Goal: Task Accomplishment & Management: Complete application form

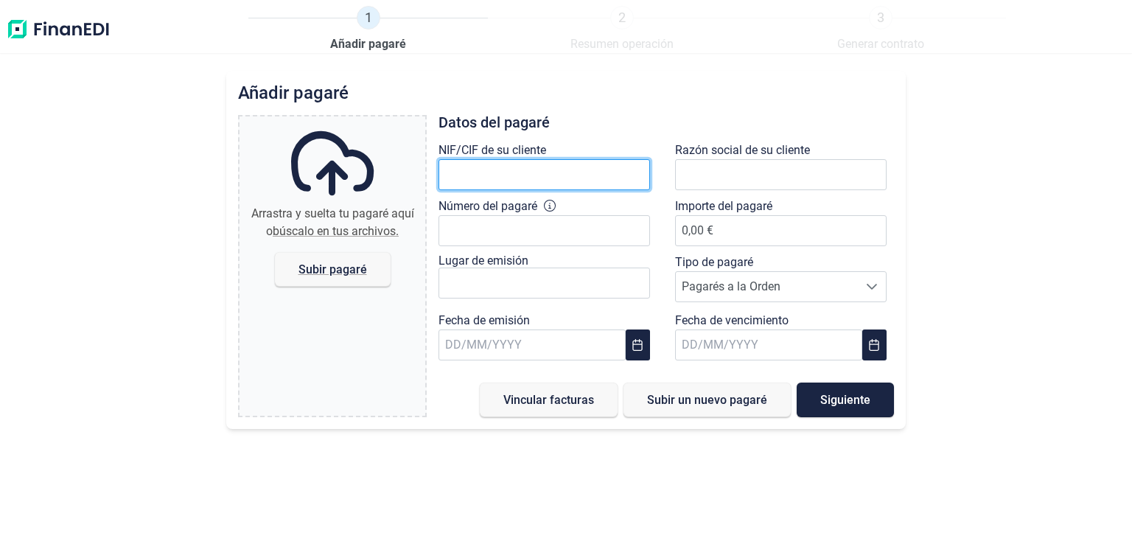
click at [558, 184] on input "text" at bounding box center [545, 174] width 212 height 31
type input "U04866836"
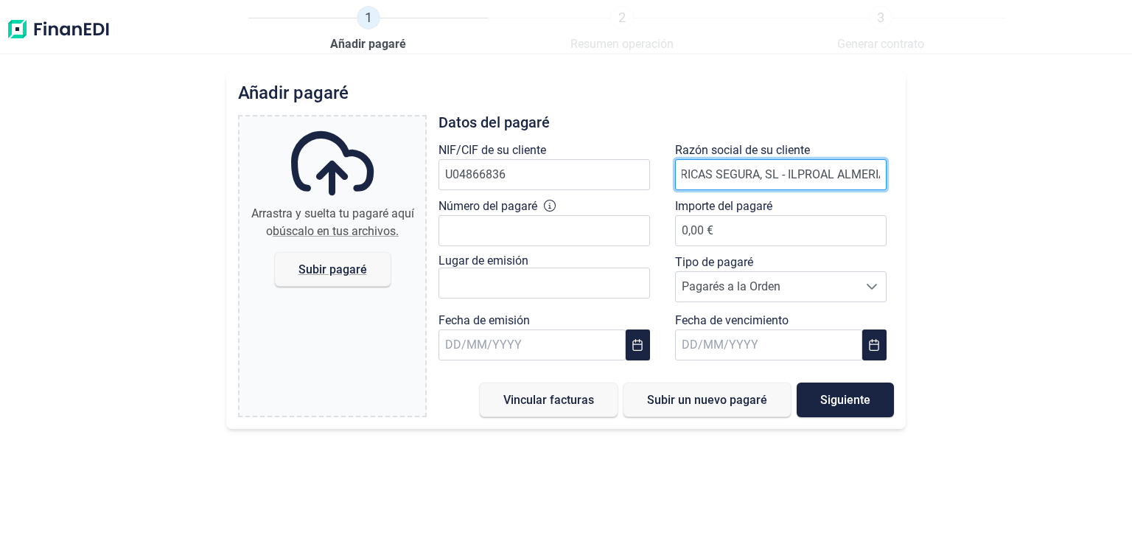
scroll to position [0, 162]
type input "UTE INSTALACIONES ELECTRICAS SEGURA, SL - ILPROAL ALMERIA, [GEOGRAPHIC_DATA]"
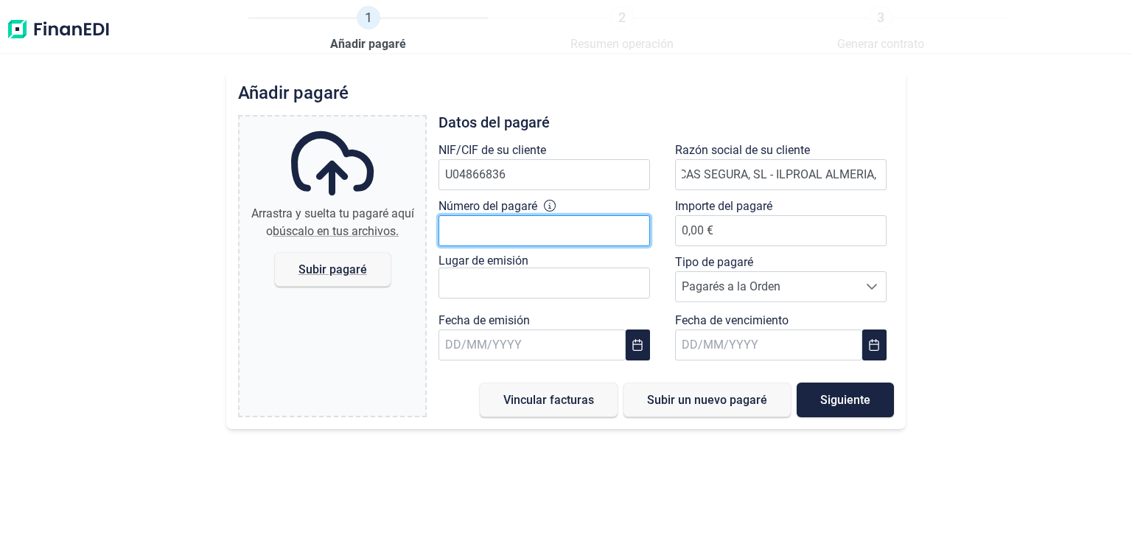
scroll to position [0, 0]
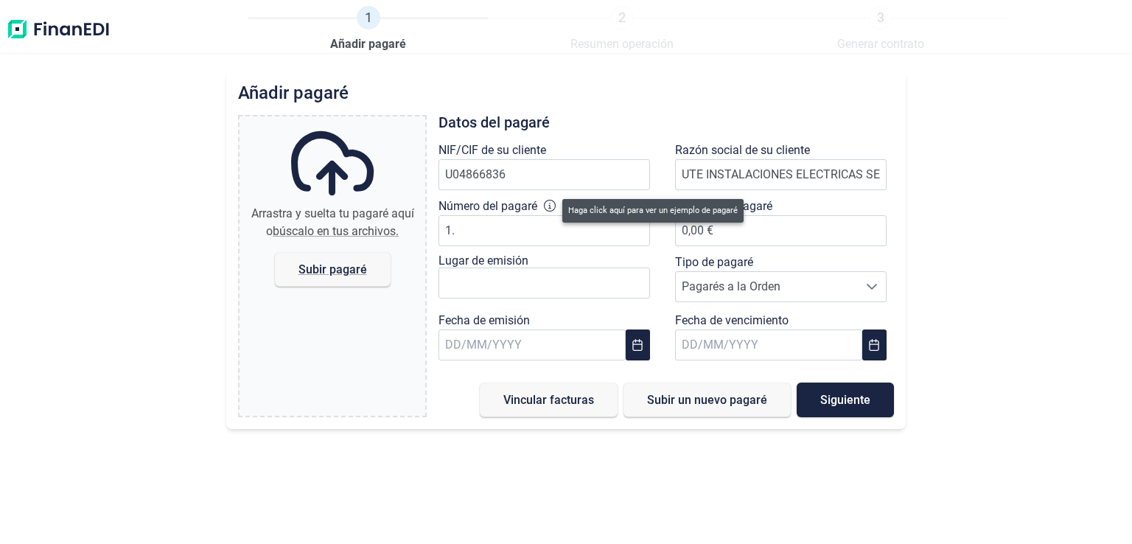
click at [552, 207] on icon at bounding box center [550, 206] width 12 height 12
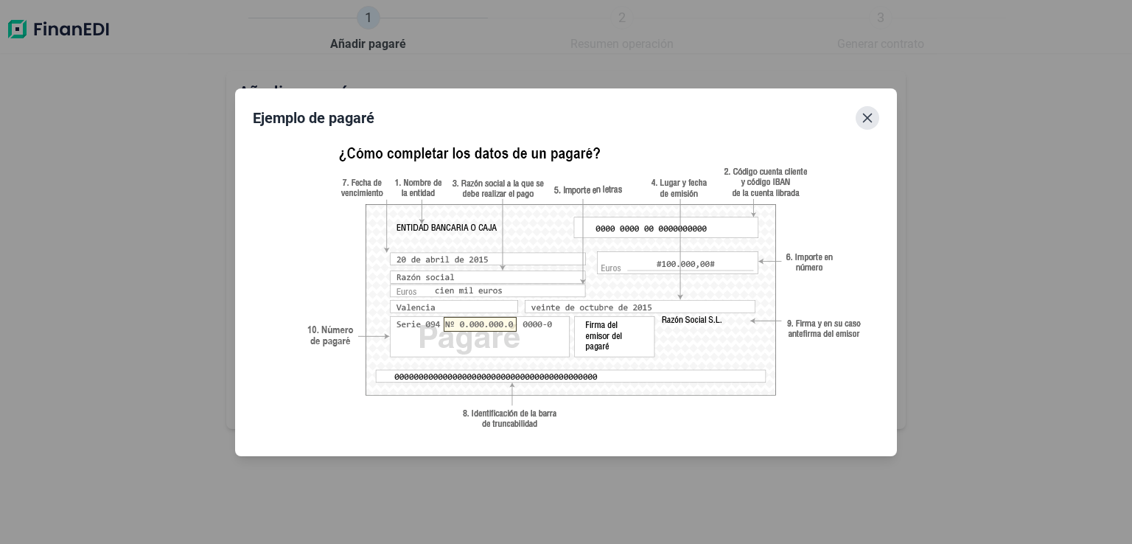
click at [870, 116] on icon "Close" at bounding box center [868, 118] width 12 height 12
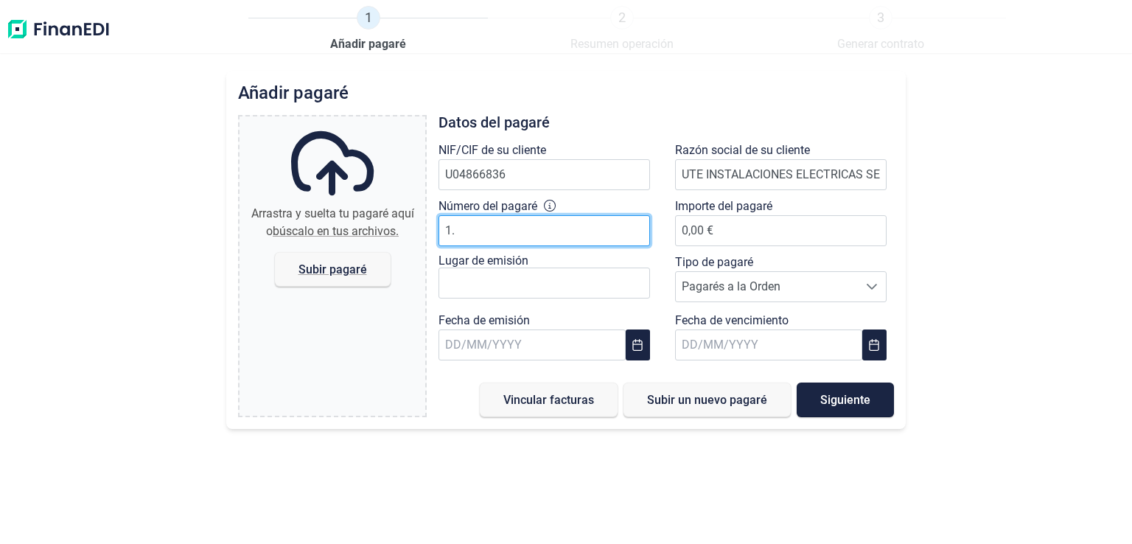
click at [531, 225] on input "1." at bounding box center [545, 230] width 212 height 31
type input "1.578.842"
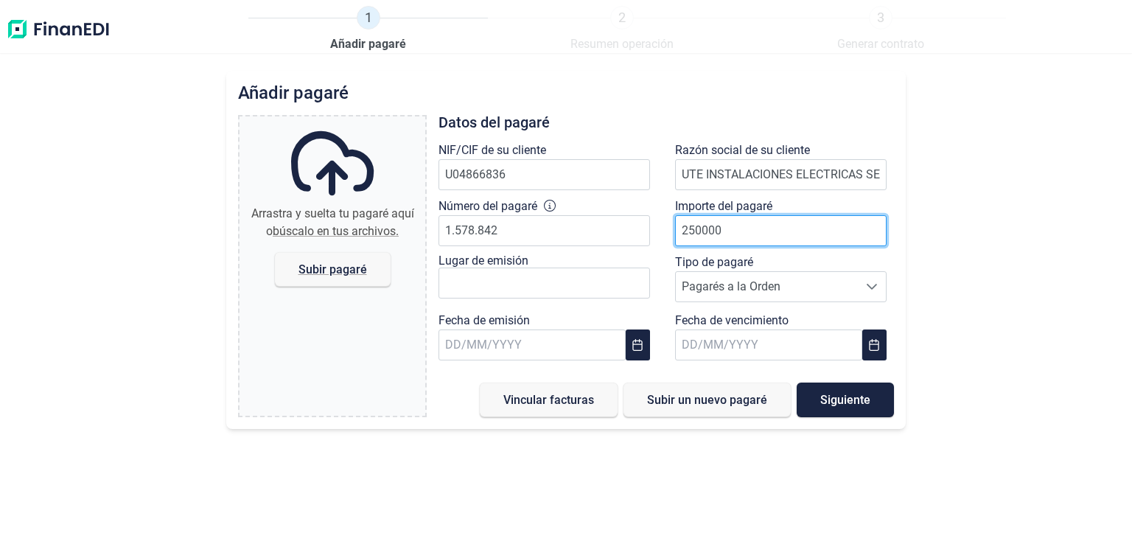
type input "250000"
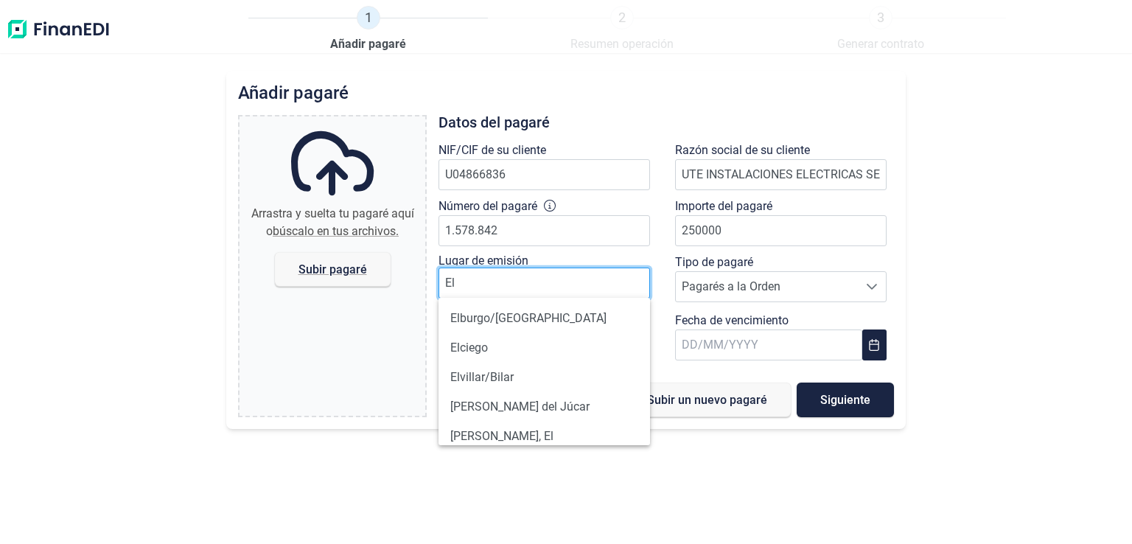
type input "E"
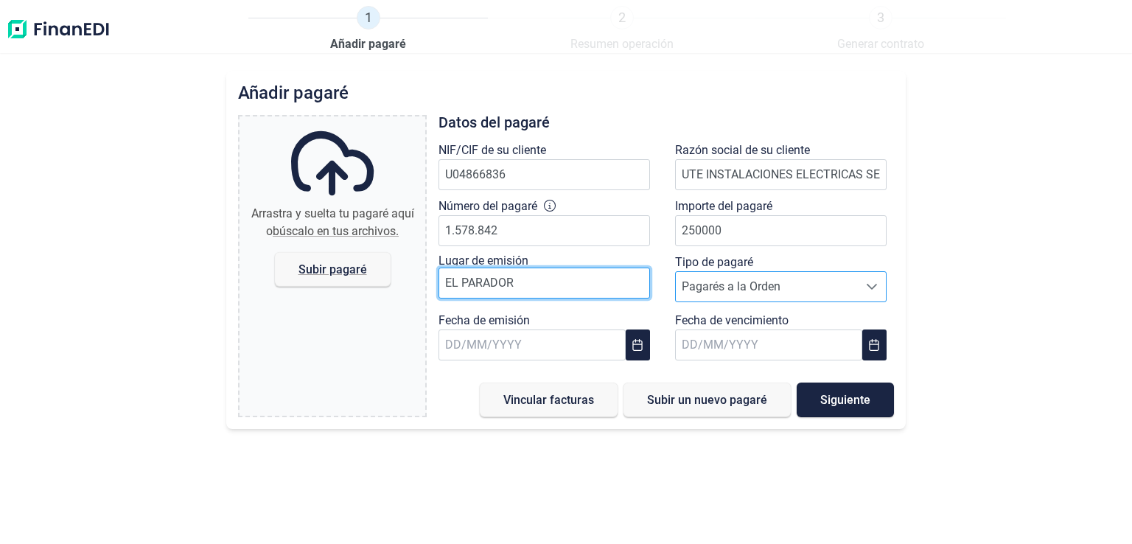
type input "EL PARADOR"
click at [870, 287] on icon at bounding box center [872, 287] width 10 height 6
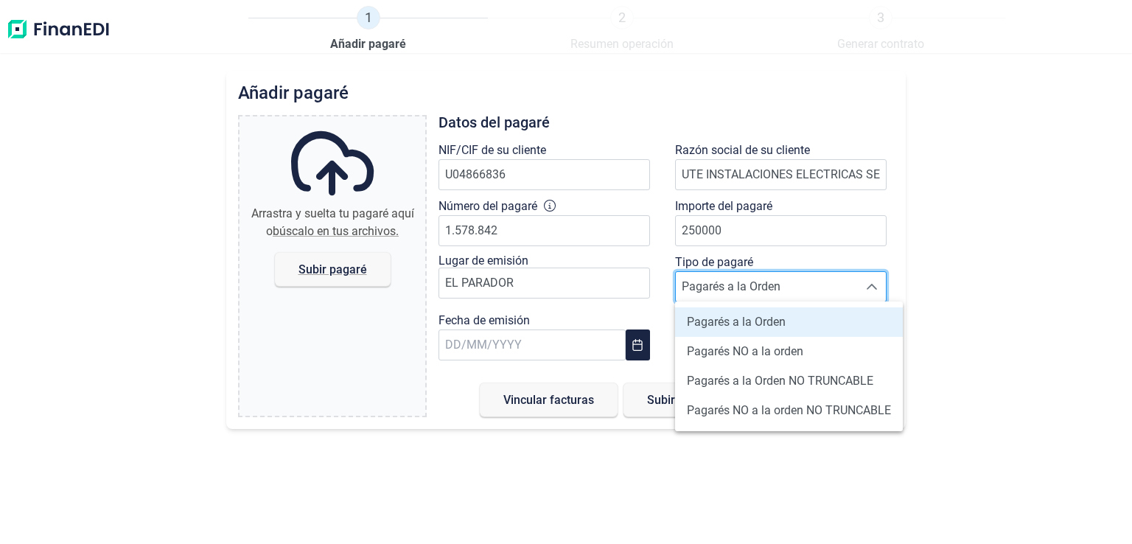
click at [781, 319] on span "Pagarés a la Orden" at bounding box center [736, 322] width 99 height 18
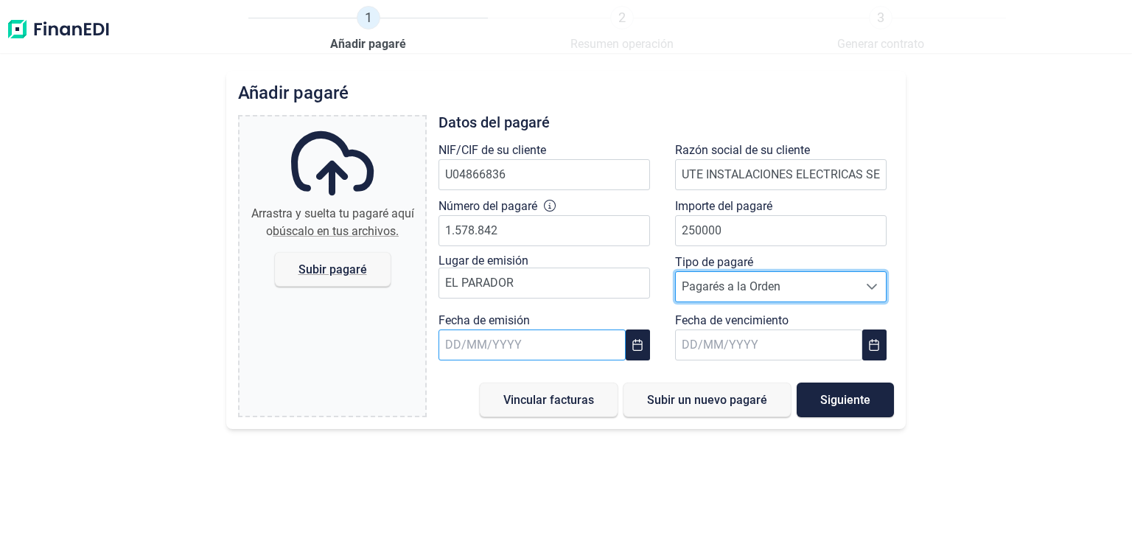
click at [559, 349] on input "text" at bounding box center [532, 344] width 187 height 31
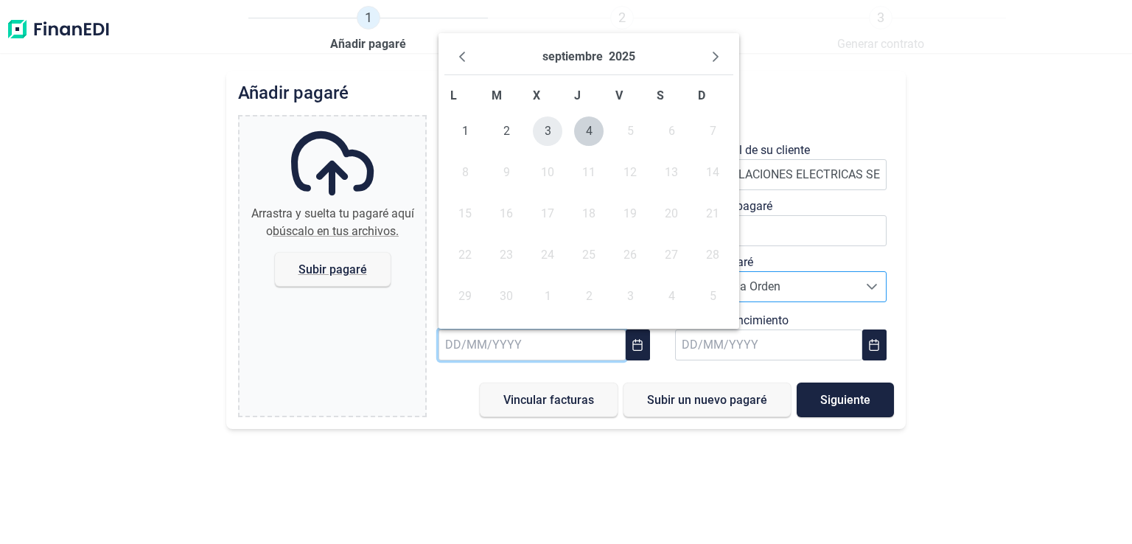
click at [542, 127] on span "3" at bounding box center [547, 130] width 29 height 29
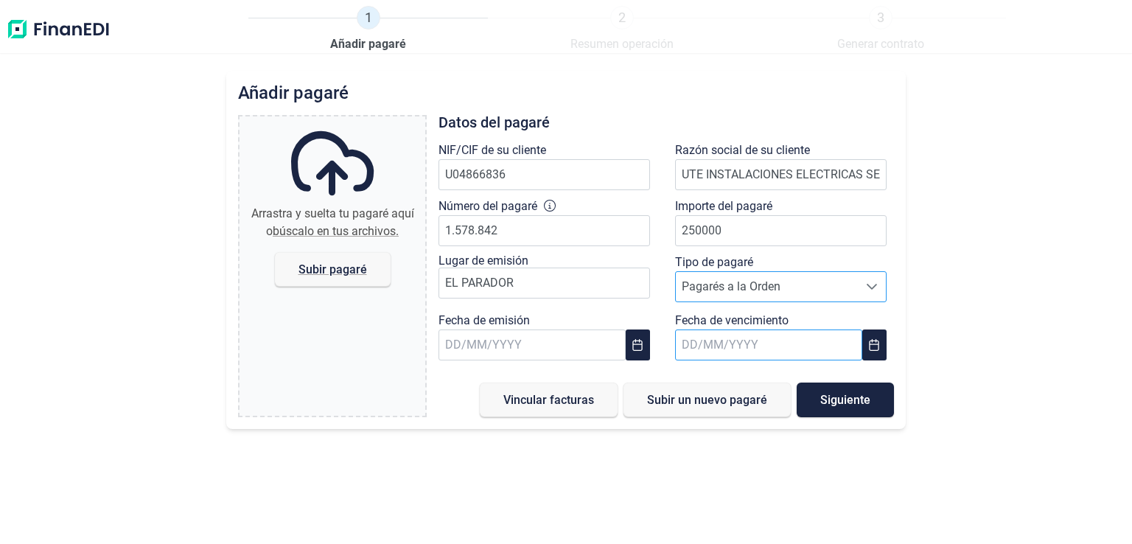
click at [728, 340] on input "text" at bounding box center [768, 344] width 187 height 31
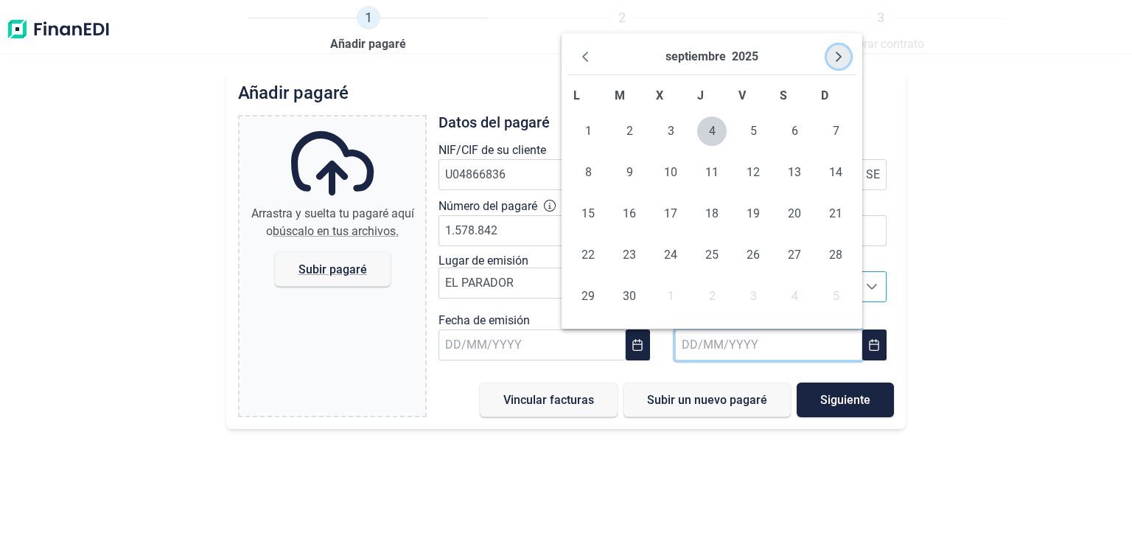
click at [843, 57] on icon "Next Month" at bounding box center [839, 57] width 12 height 12
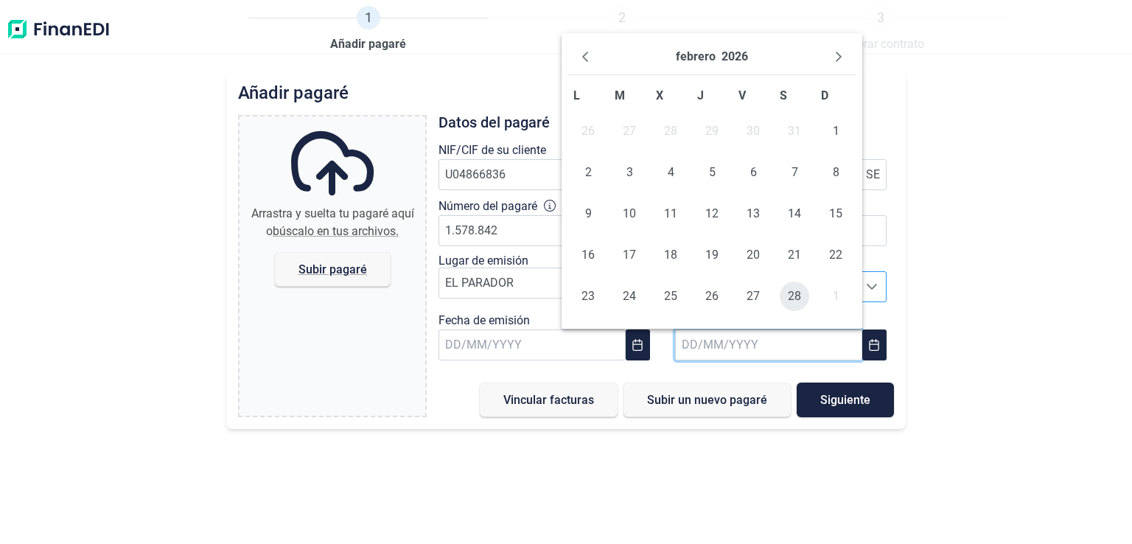
click at [798, 293] on span "28" at bounding box center [794, 296] width 29 height 29
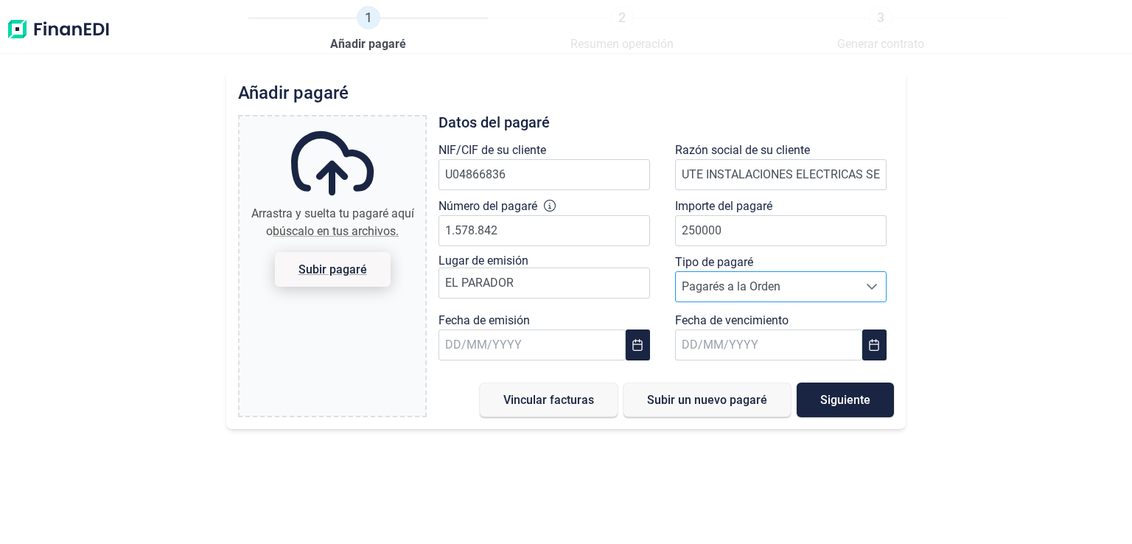
click at [343, 272] on span "Subir pagaré" at bounding box center [333, 269] width 69 height 11
click at [343, 121] on input "Arrastra y suelta tu pagaré aquí o búscalo en tus archivos. Subir pagaré" at bounding box center [333, 118] width 186 height 4
type input "C:\fakepath\CamScanner [DATE] 09.06.pdf"
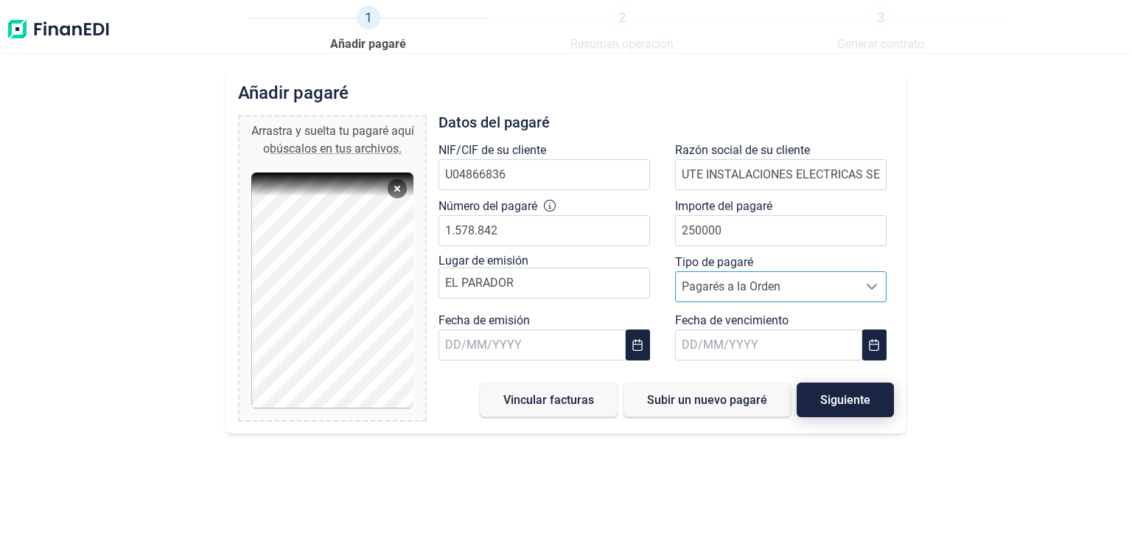
click at [847, 397] on span "Siguiente" at bounding box center [845, 399] width 50 height 11
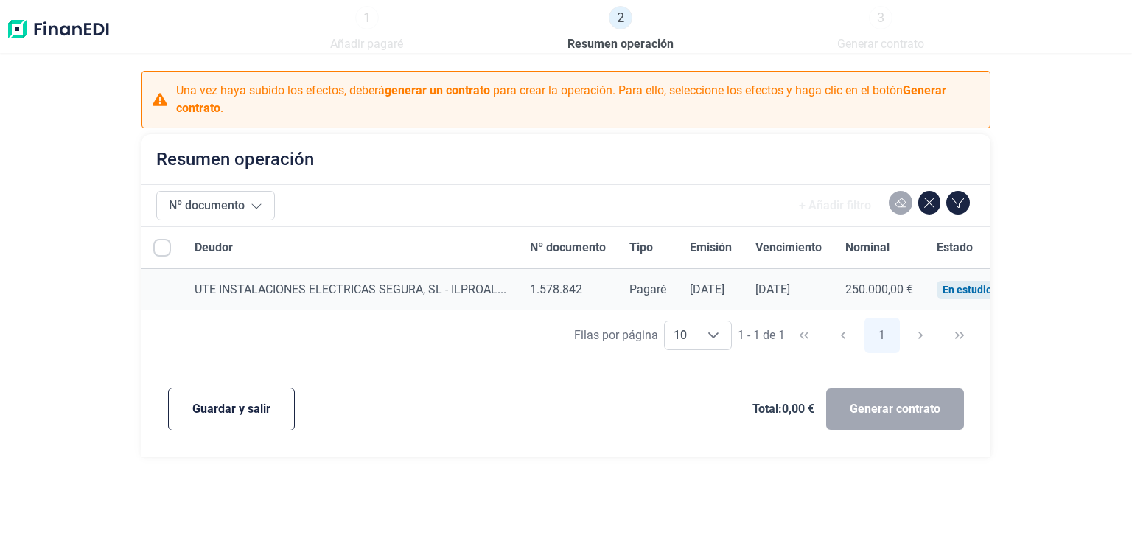
click at [159, 249] on input "All items unselected" at bounding box center [162, 248] width 18 height 18
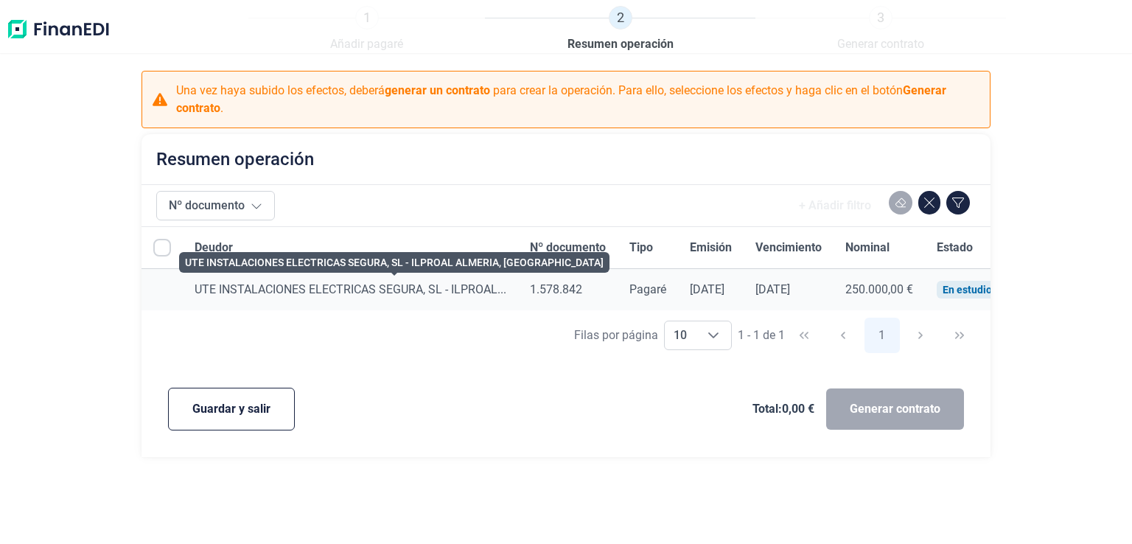
click at [402, 287] on span "UTE INSTALACIONES ELECTRICAS SEGURA, SL - ILPROAL..." at bounding box center [351, 289] width 312 height 14
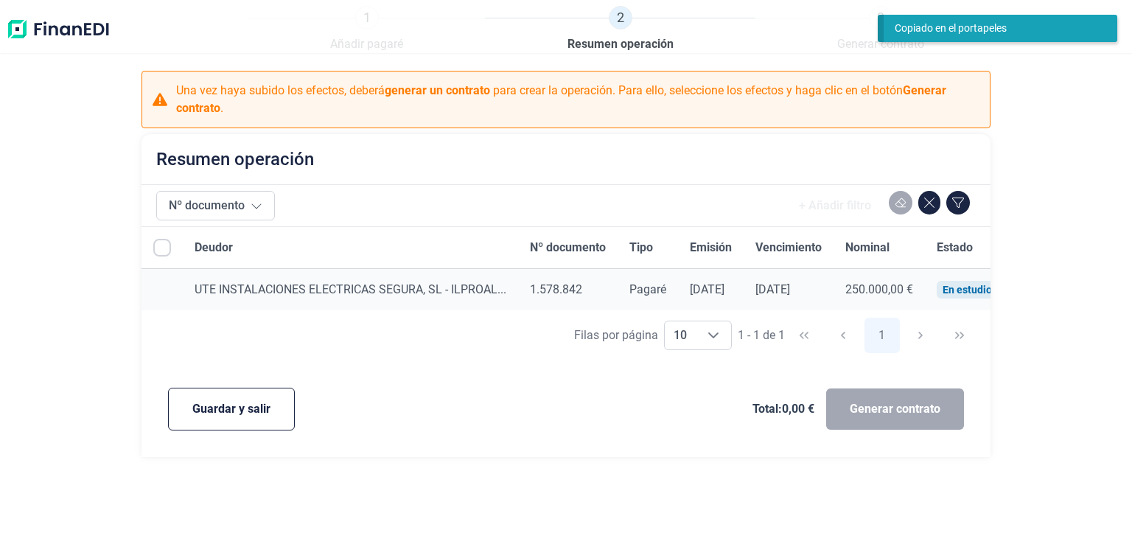
click at [868, 409] on div "Generar contrato" at bounding box center [895, 408] width 138 height 41
click at [160, 246] on input "All items unselected" at bounding box center [162, 248] width 18 height 18
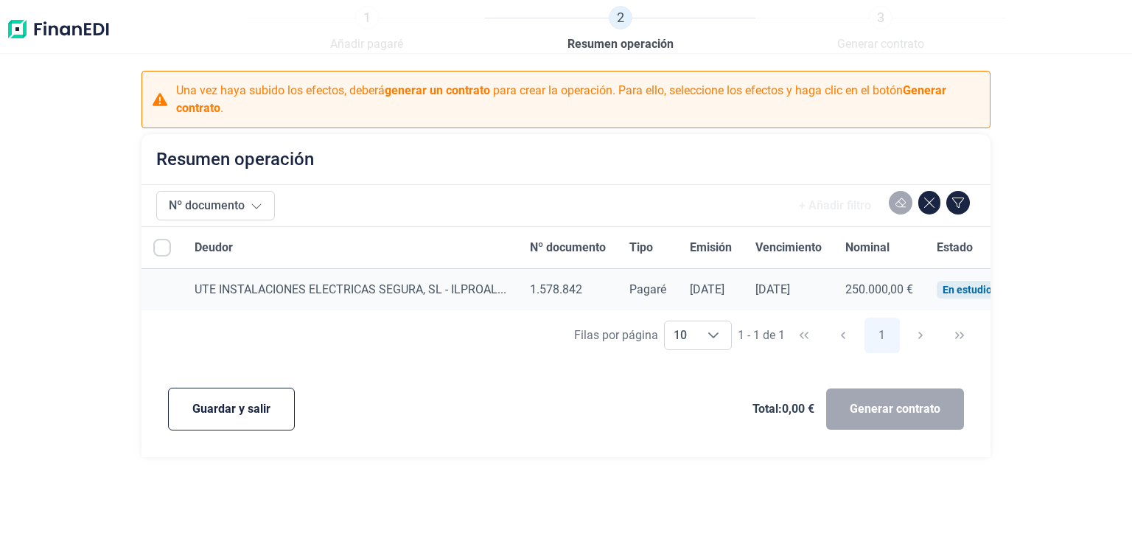
click at [162, 247] on input "All items unselected" at bounding box center [162, 248] width 18 height 18
checkbox input "false"
click at [224, 410] on span "Guardar y salir" at bounding box center [231, 409] width 78 height 18
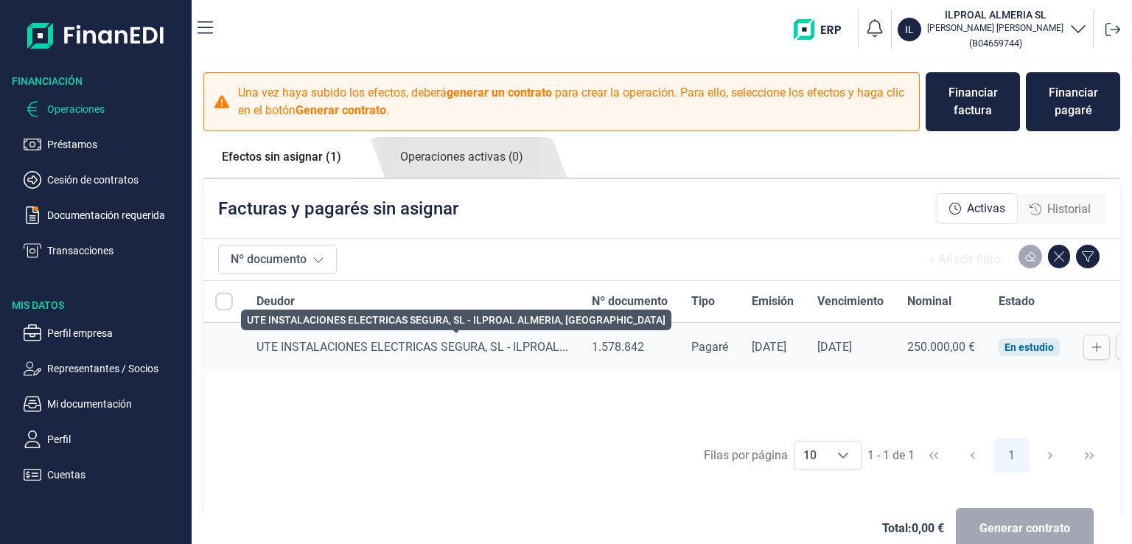
click at [300, 346] on span "UTE INSTALACIONES ELECTRICAS SEGURA, SL - ILPROAL..." at bounding box center [413, 347] width 312 height 14
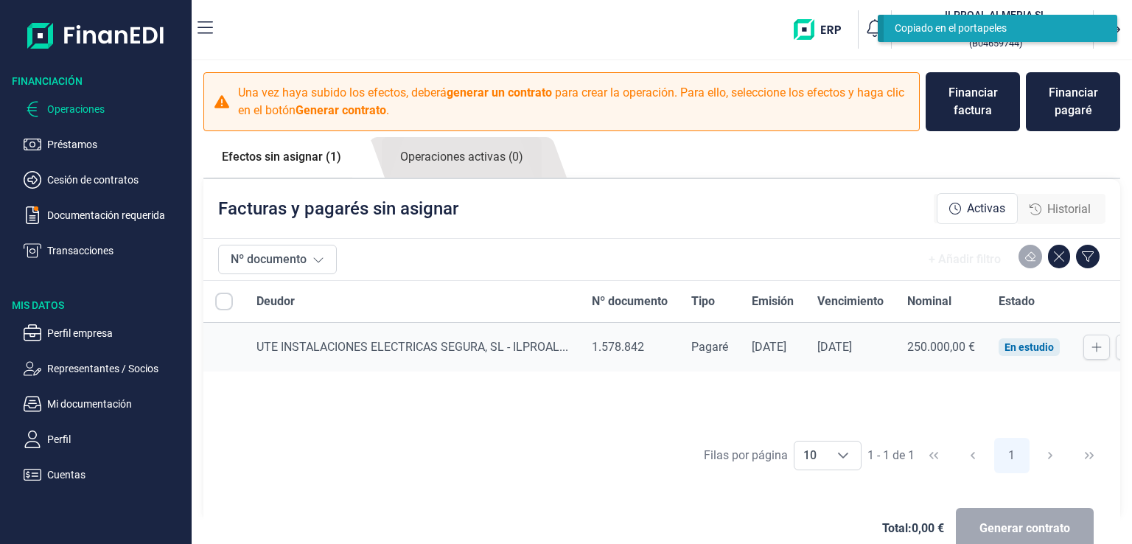
scroll to position [32, 0]
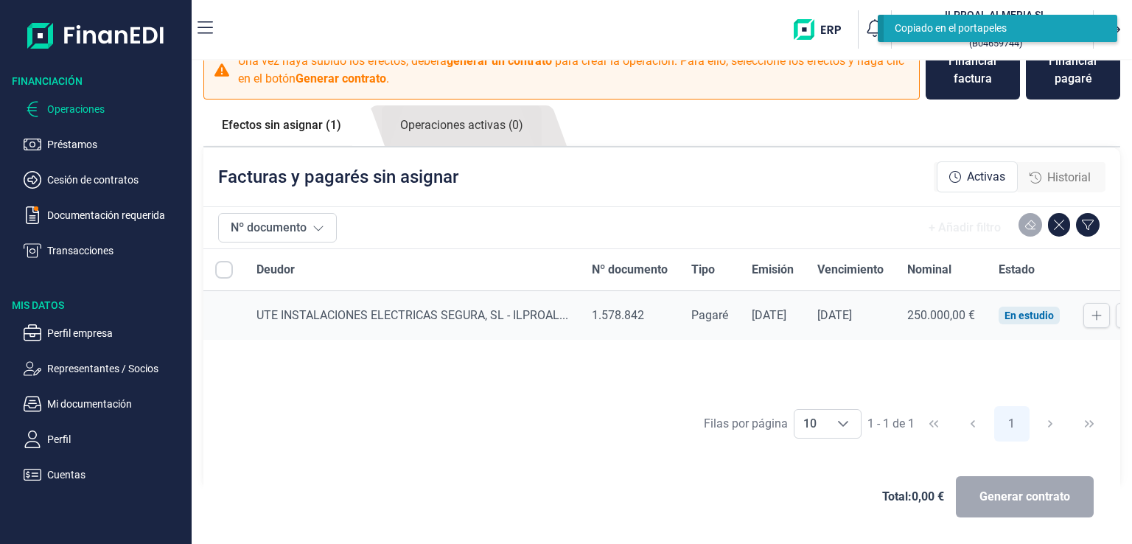
click at [1047, 503] on div "Generar contrato" at bounding box center [1025, 496] width 138 height 41
click at [115, 211] on p "Documentación requerida" at bounding box center [116, 215] width 139 height 18
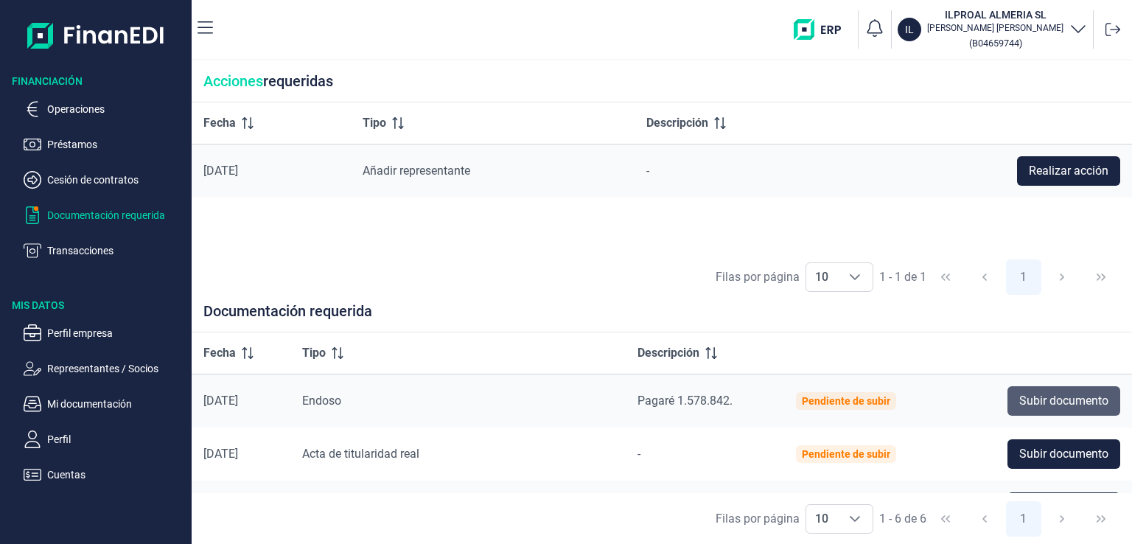
click at [1059, 405] on span "Subir documento" at bounding box center [1063, 401] width 89 height 18
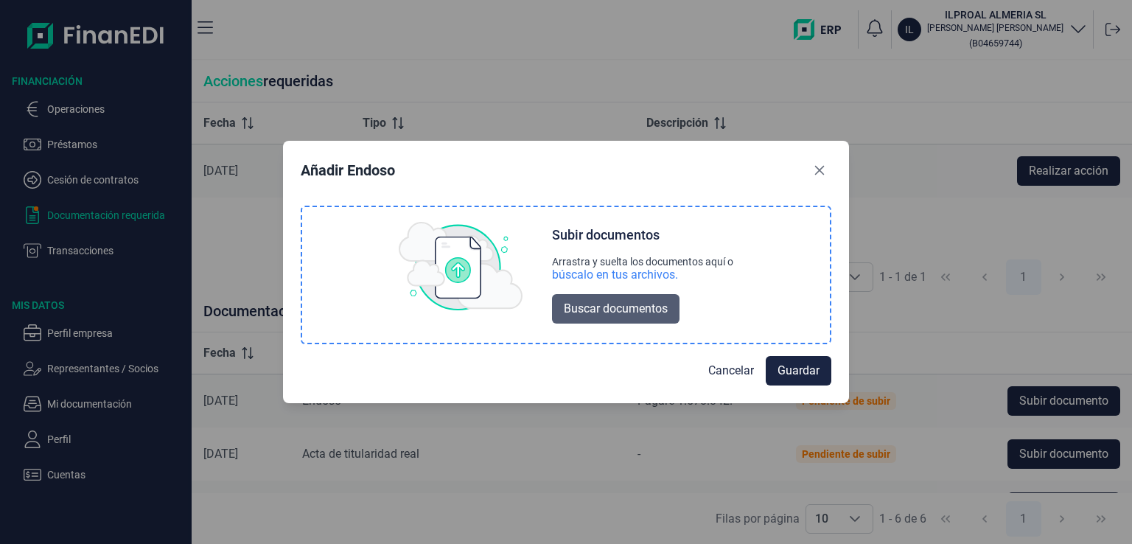
click at [627, 307] on span "Buscar documentos" at bounding box center [616, 309] width 104 height 18
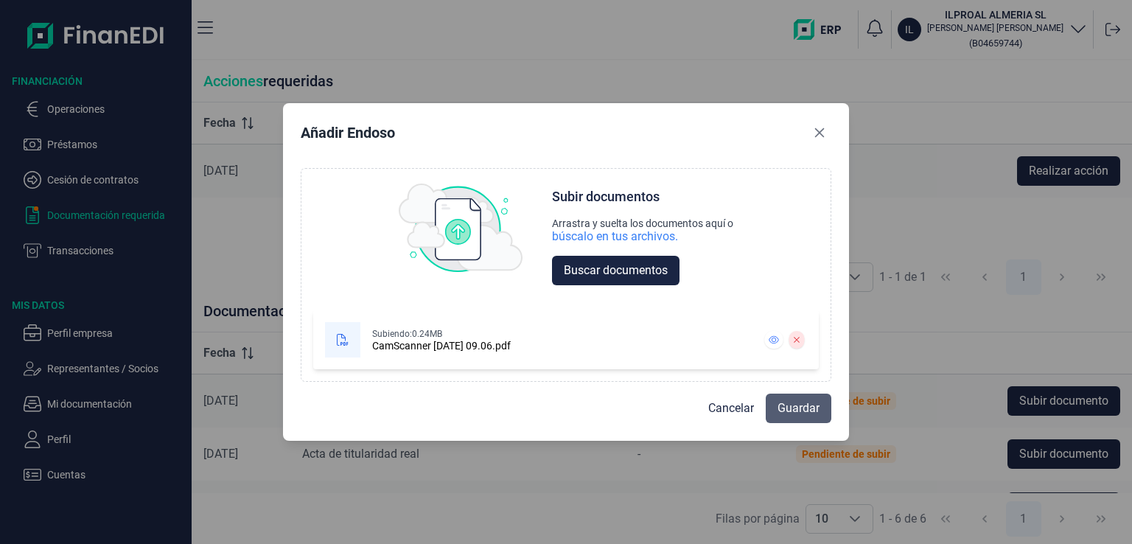
click at [806, 402] on span "Guardar" at bounding box center [799, 408] width 42 height 18
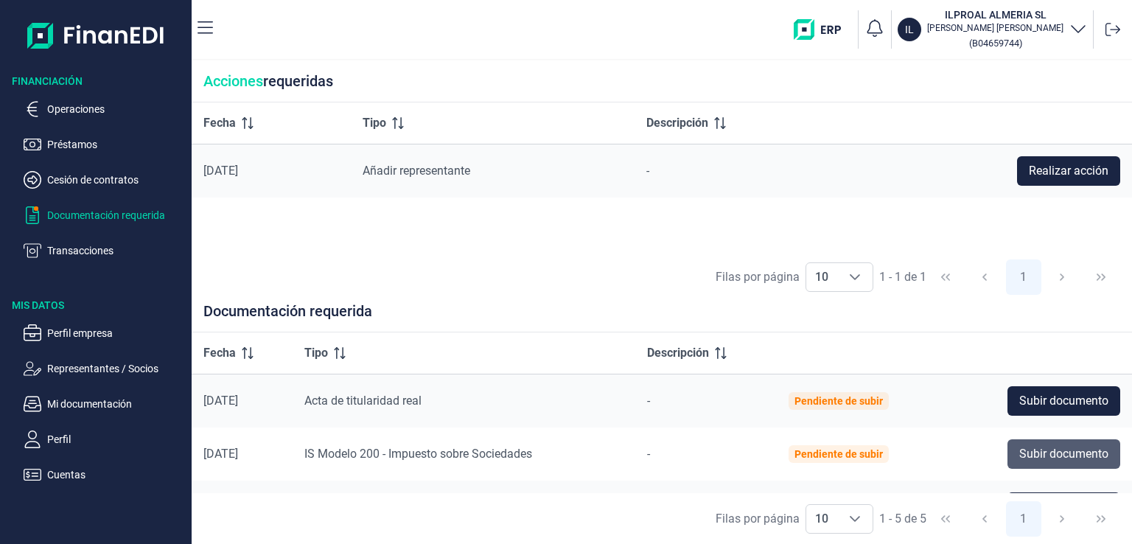
click at [1050, 455] on span "Subir documento" at bounding box center [1063, 454] width 89 height 18
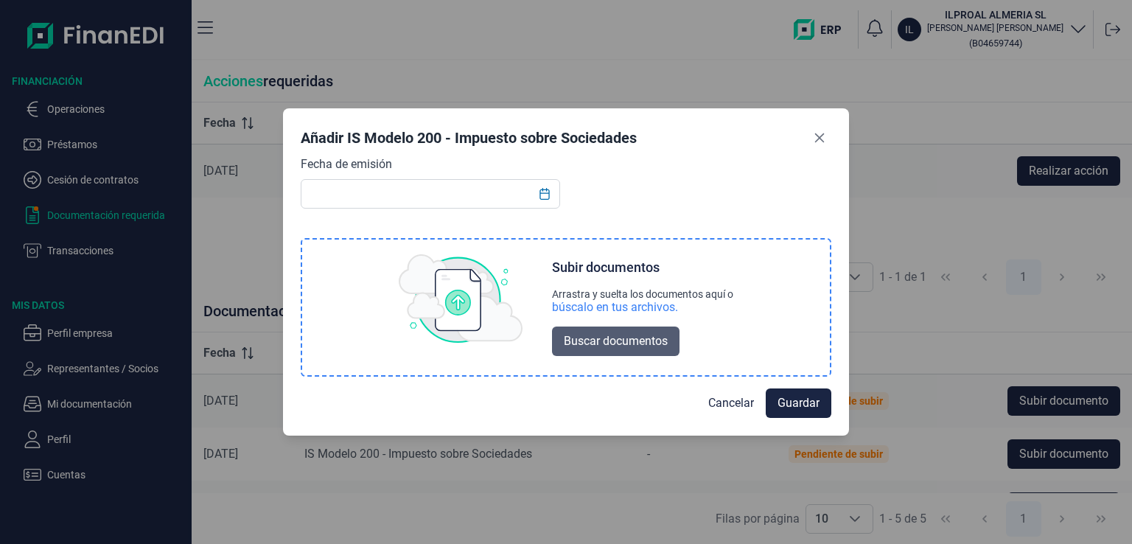
click at [643, 343] on span "Buscar documentos" at bounding box center [616, 341] width 104 height 18
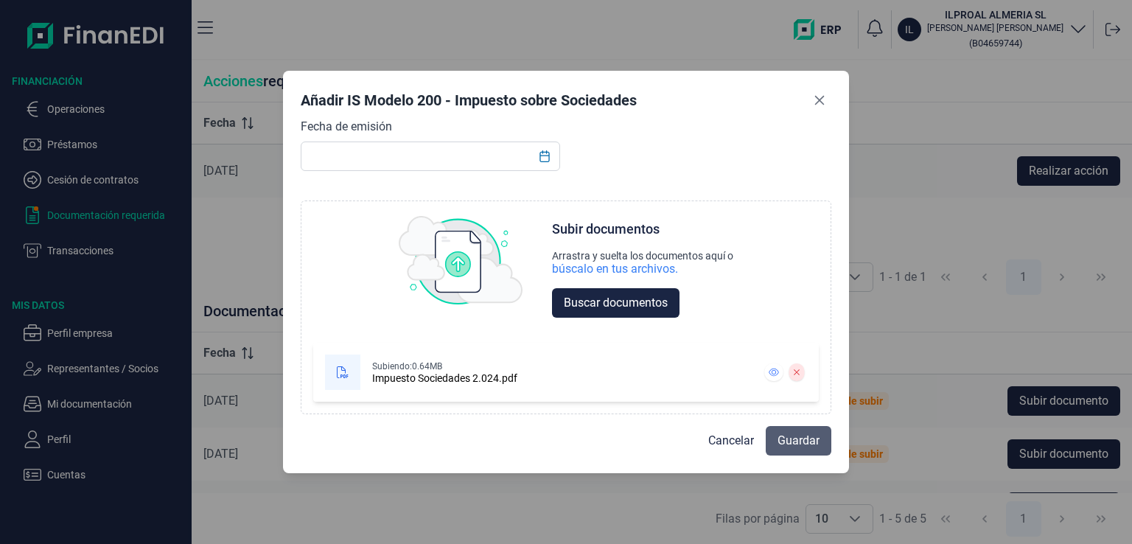
click at [810, 439] on span "Guardar" at bounding box center [799, 441] width 42 height 18
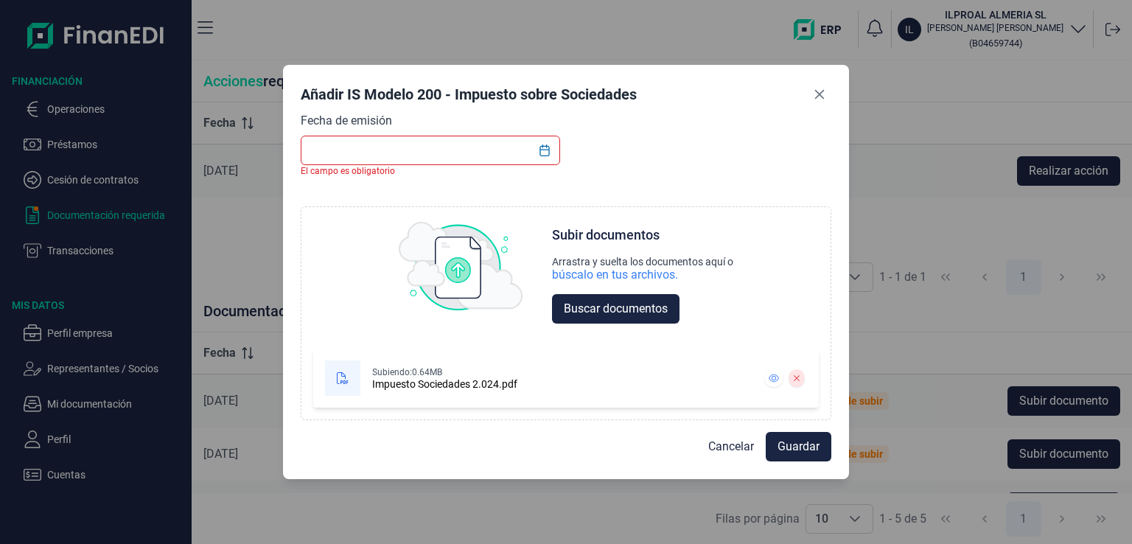
click at [439, 154] on input "text" at bounding box center [430, 150] width 259 height 29
click at [548, 151] on icon "Choose Date" at bounding box center [545, 150] width 12 height 12
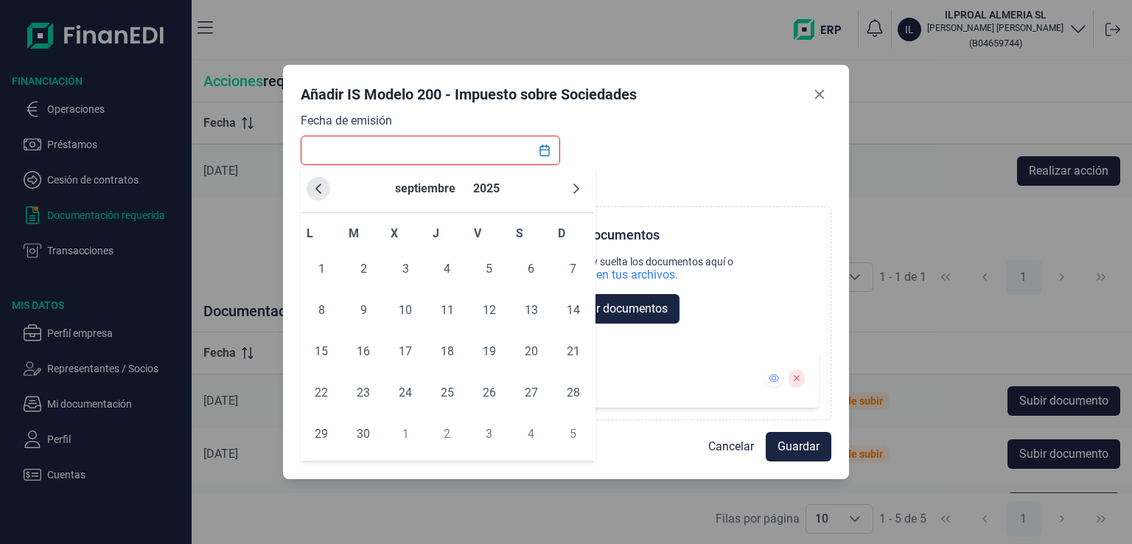
click at [315, 192] on icon "Previous Month" at bounding box center [319, 189] width 12 height 12
click at [490, 393] on span "25" at bounding box center [489, 392] width 29 height 29
type input "[DATE]"
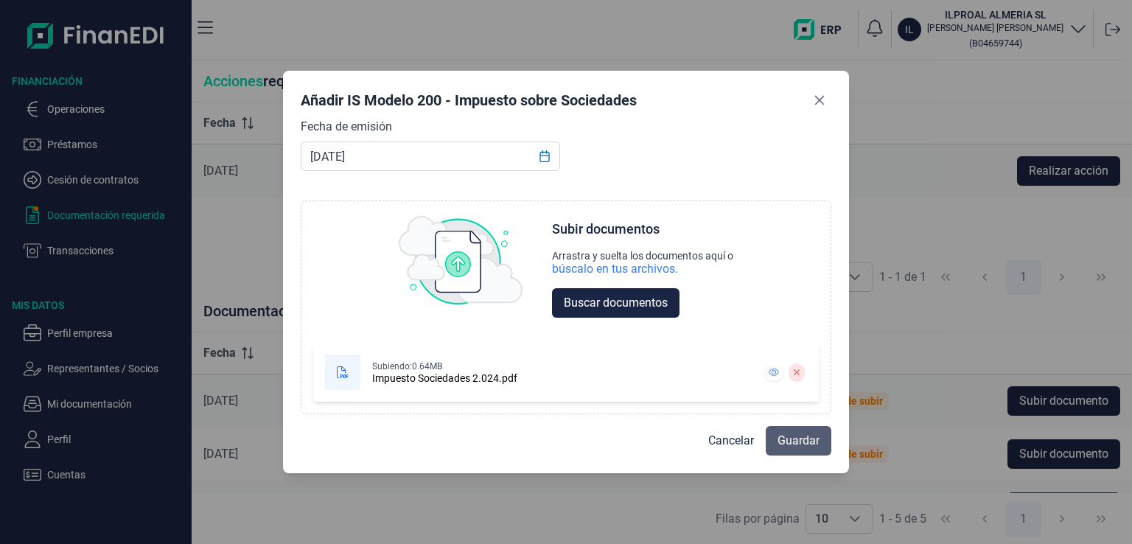
click at [792, 445] on span "Guardar" at bounding box center [799, 441] width 42 height 18
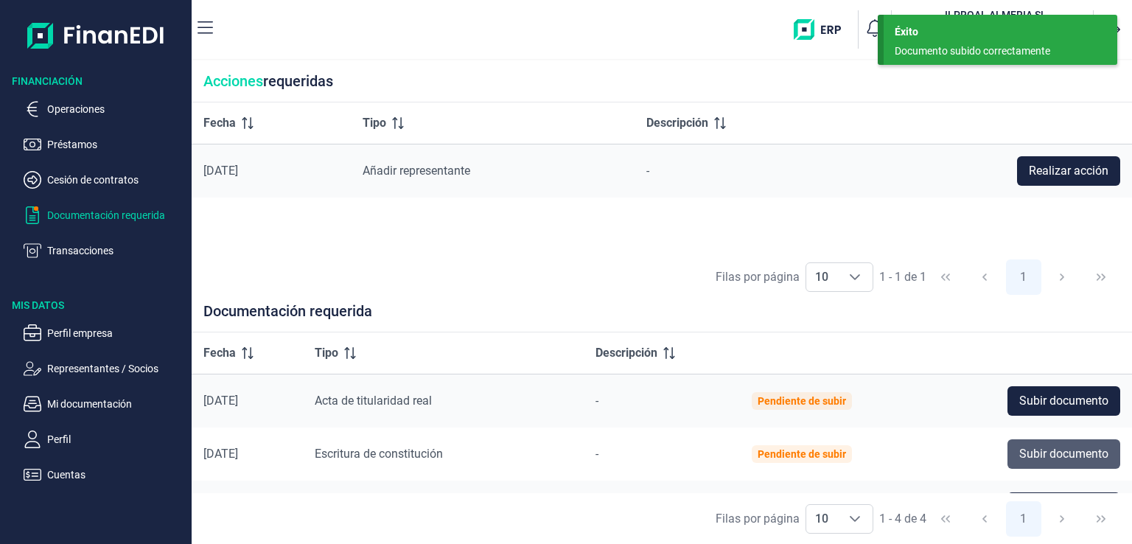
click at [1051, 457] on span "Subir documento" at bounding box center [1063, 454] width 89 height 18
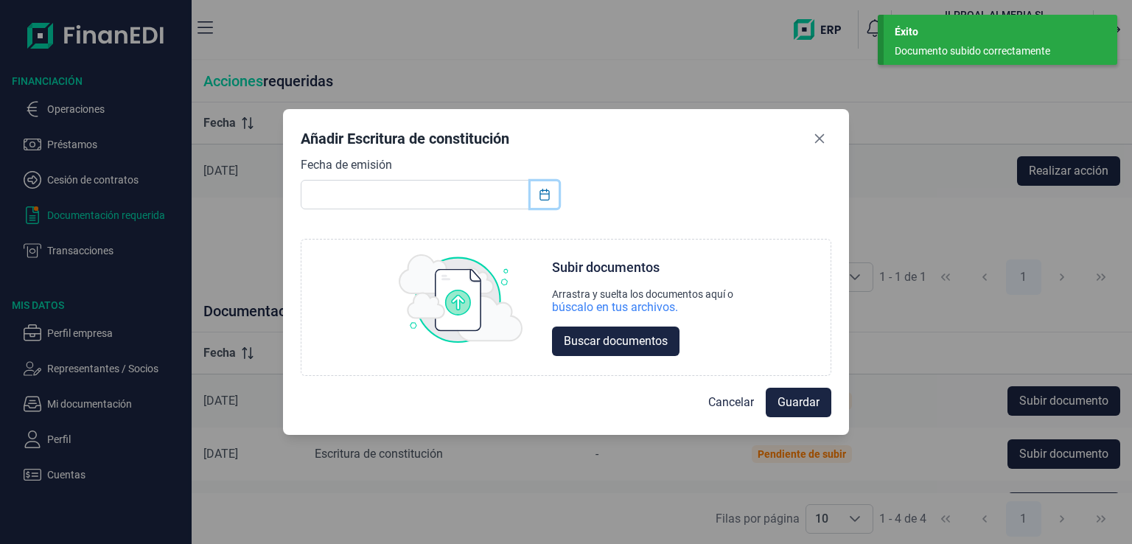
click at [542, 194] on icon "Choose Date" at bounding box center [545, 195] width 10 height 12
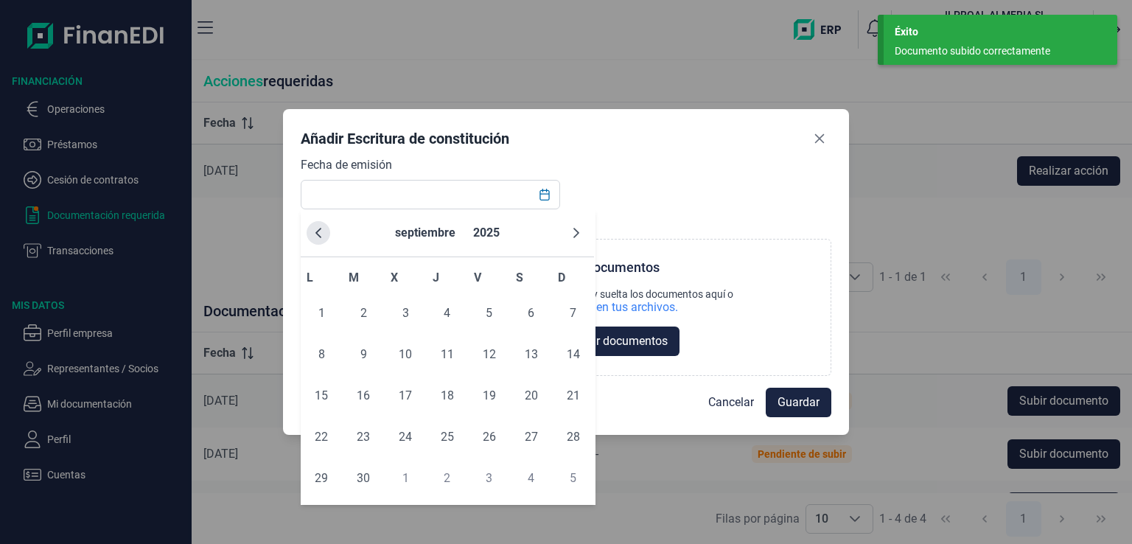
click at [320, 232] on icon "Previous Month" at bounding box center [319, 233] width 12 height 12
click at [363, 194] on input "text" at bounding box center [430, 194] width 259 height 29
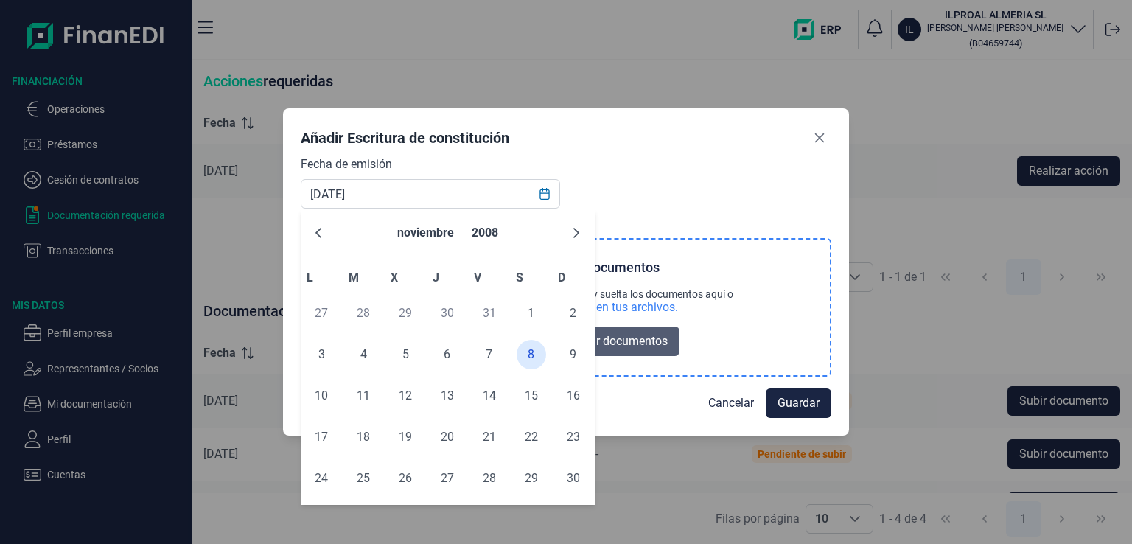
click at [660, 345] on span "Buscar documentos" at bounding box center [616, 341] width 104 height 18
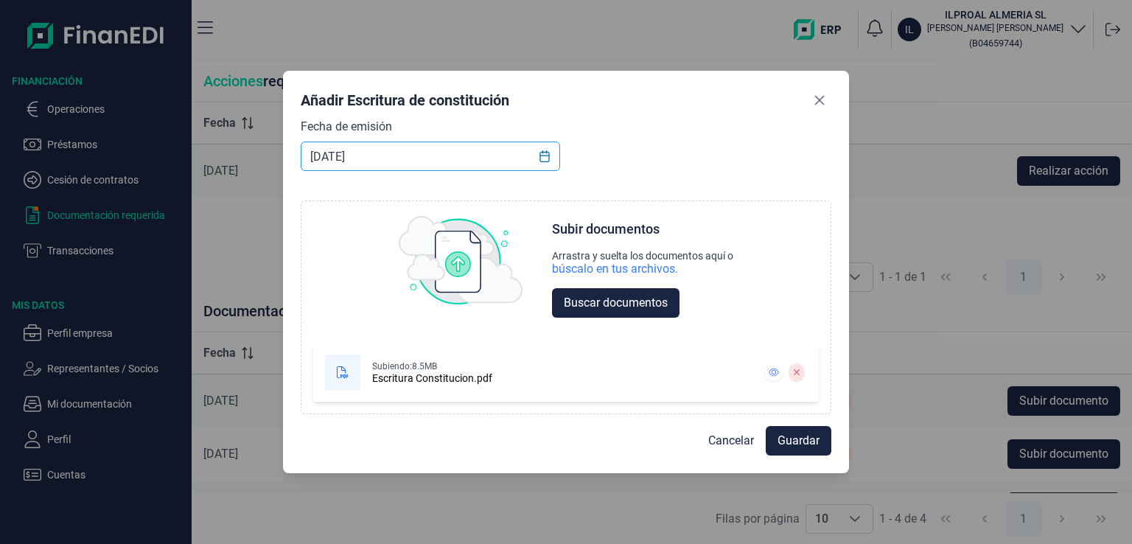
click at [324, 153] on input "[DATE]" at bounding box center [430, 156] width 259 height 29
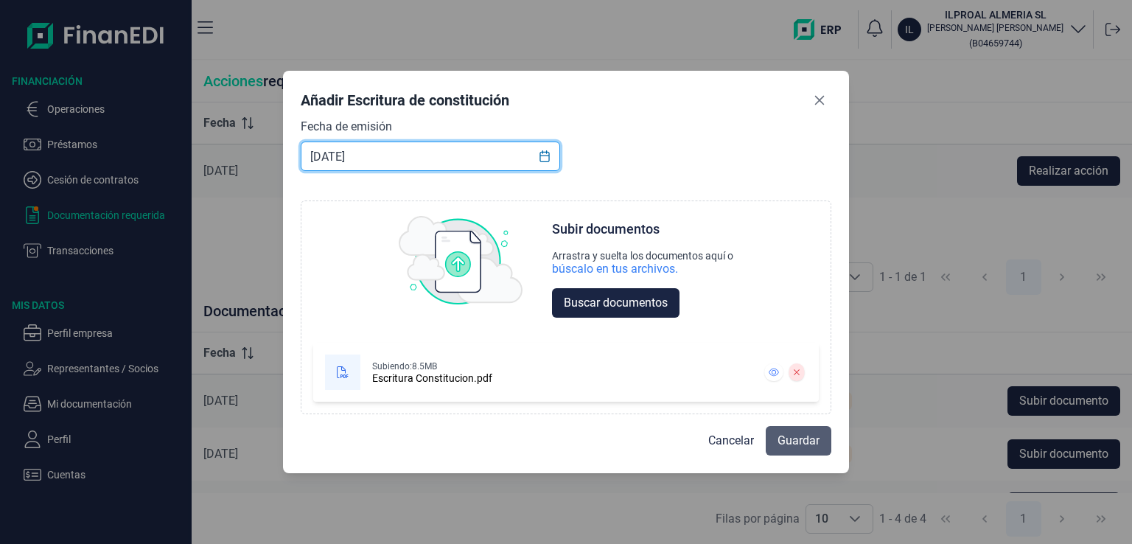
type input "[DATE]"
click at [808, 443] on span "Guardar" at bounding box center [799, 441] width 42 height 18
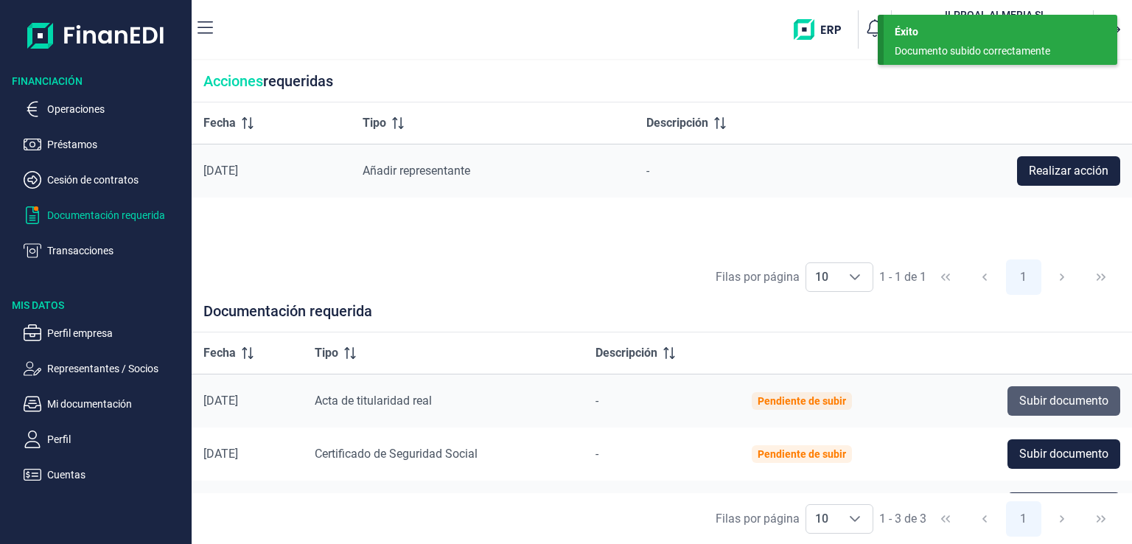
click at [1045, 400] on span "Subir documento" at bounding box center [1063, 401] width 89 height 18
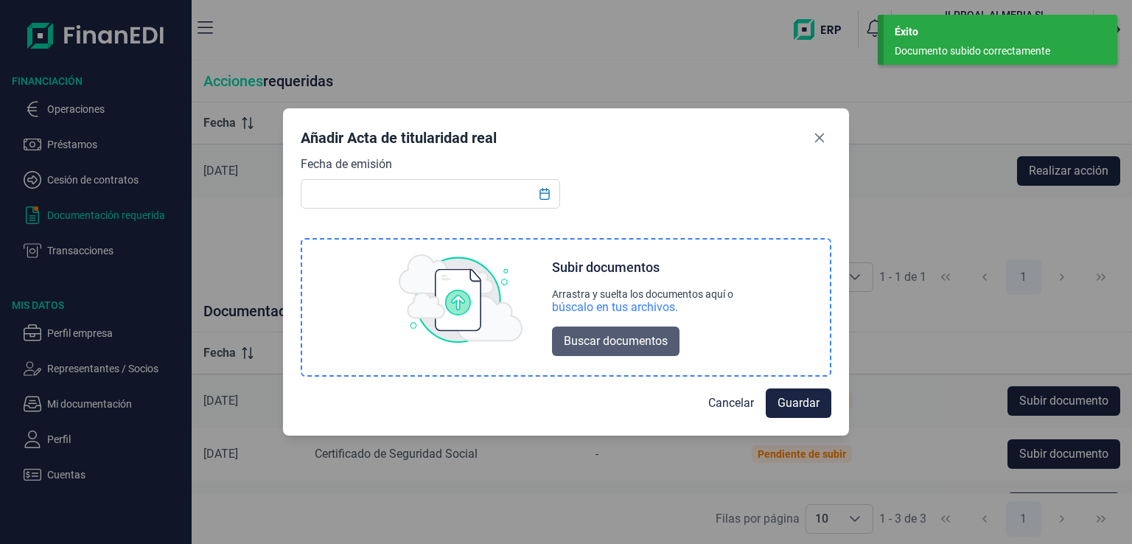
click at [625, 343] on span "Buscar documentos" at bounding box center [616, 341] width 104 height 18
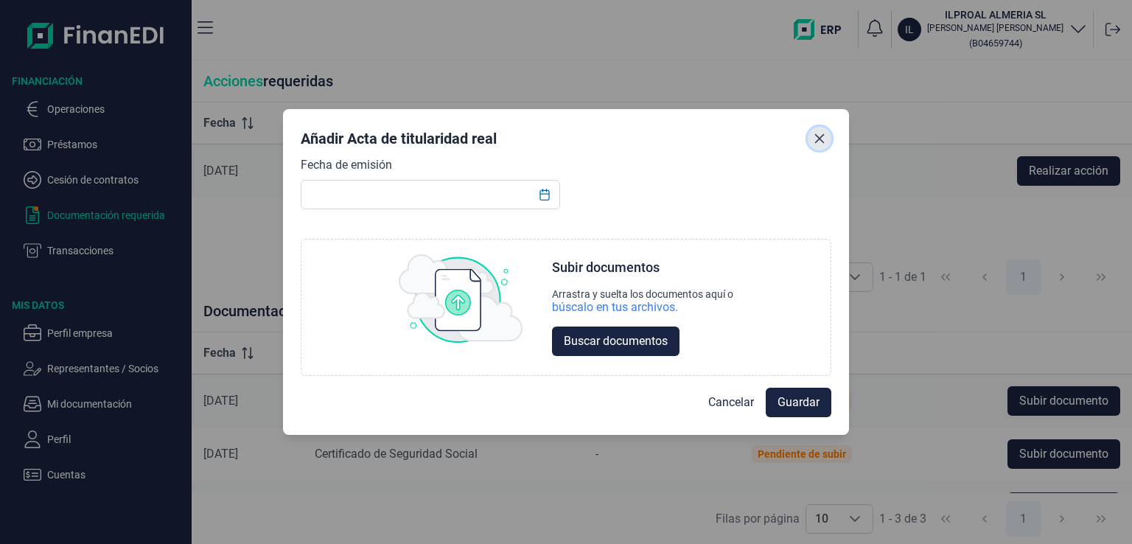
click at [817, 141] on icon "Close" at bounding box center [820, 139] width 10 height 10
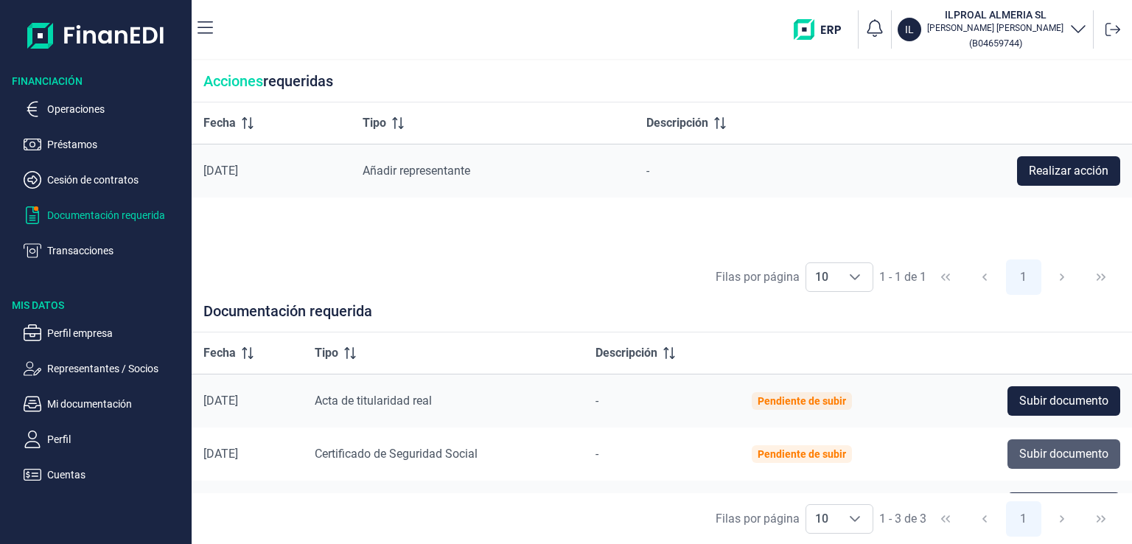
click at [1095, 458] on span "Subir documento" at bounding box center [1063, 454] width 89 height 18
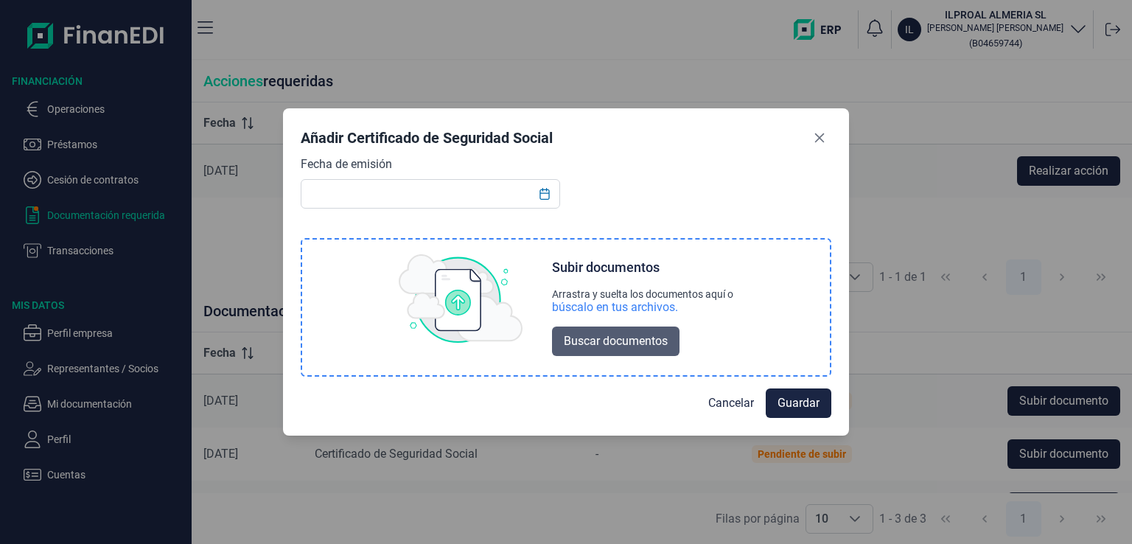
click at [629, 345] on span "Buscar documentos" at bounding box center [616, 341] width 104 height 18
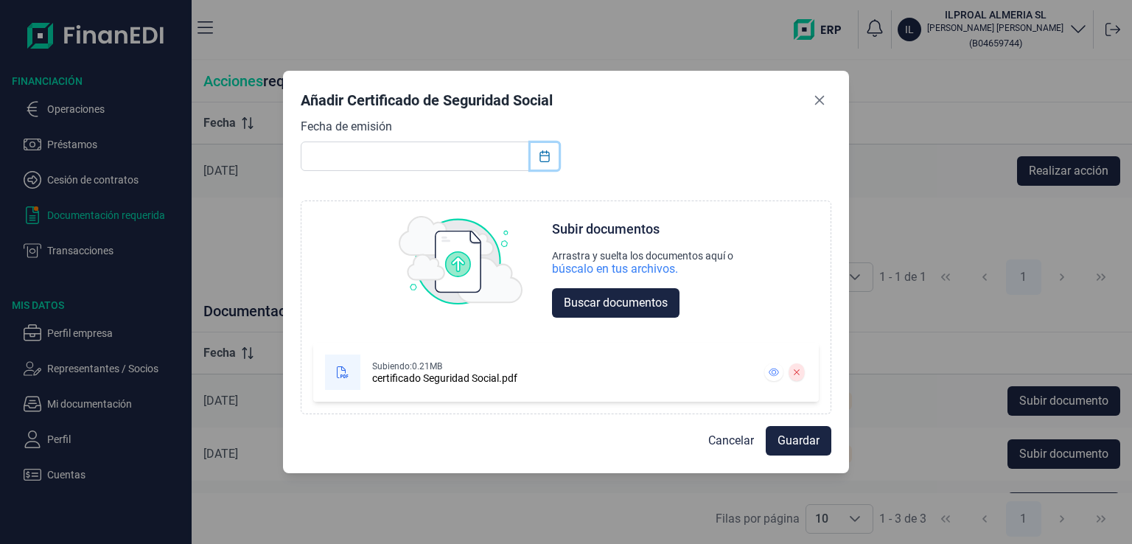
click at [543, 157] on icon "Choose Date" at bounding box center [545, 156] width 12 height 12
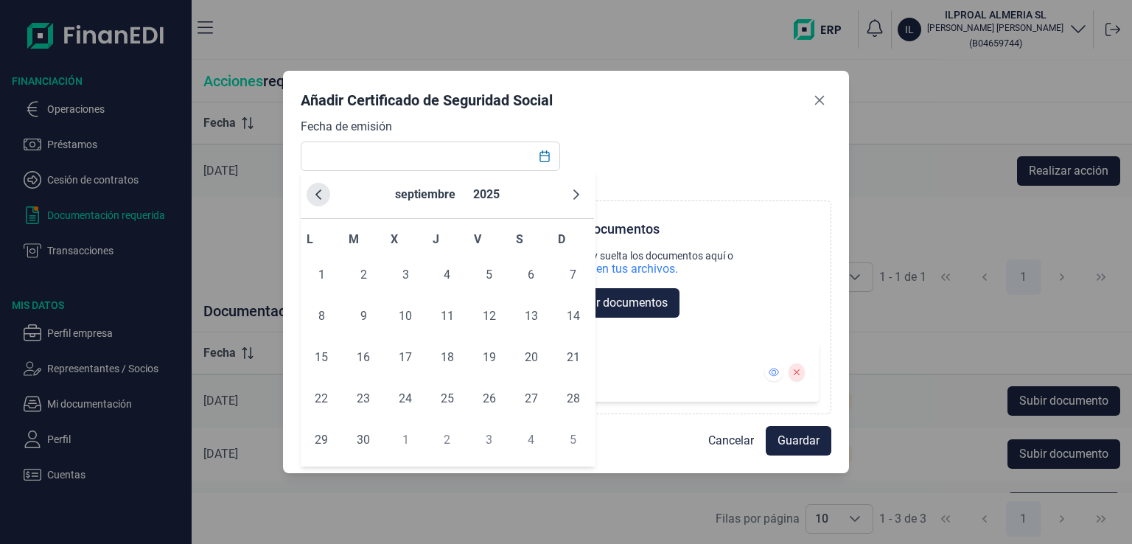
click at [321, 195] on icon "Previous Month" at bounding box center [319, 195] width 12 height 12
click at [452, 403] on span "24" at bounding box center [447, 398] width 29 height 29
type input "[DATE]"
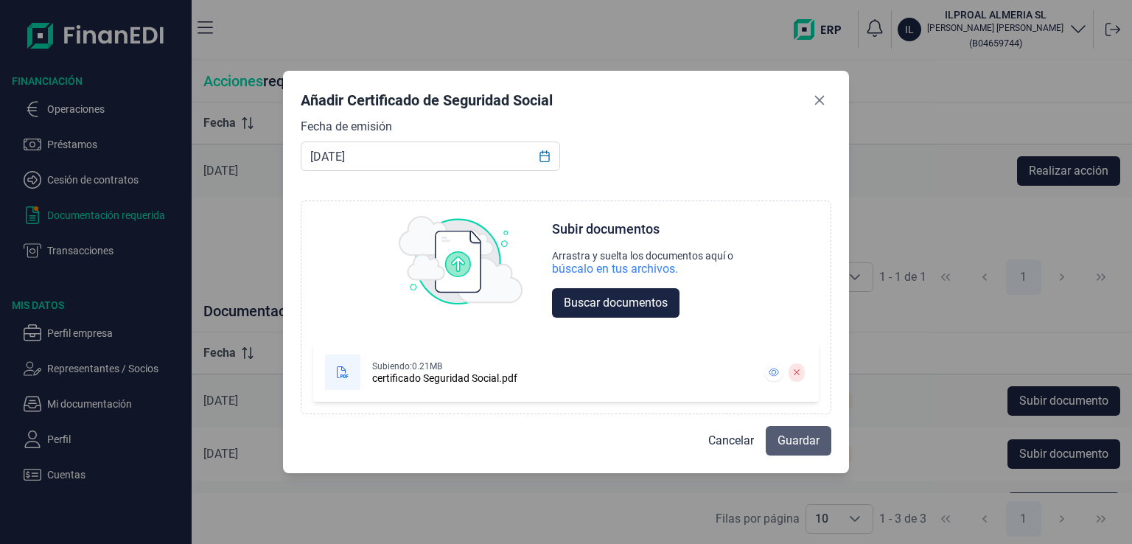
click at [812, 444] on span "Guardar" at bounding box center [799, 441] width 42 height 18
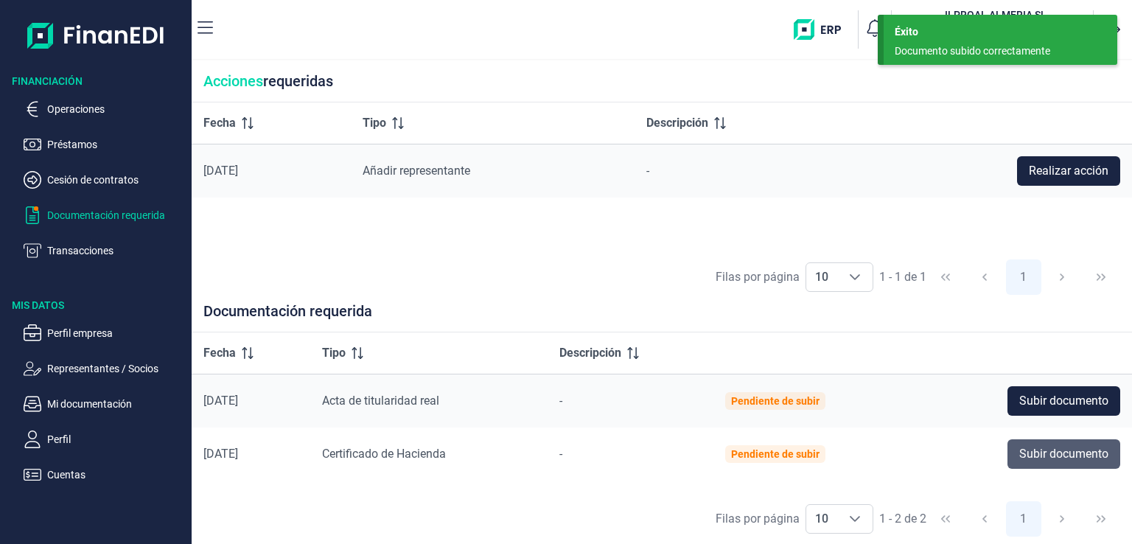
click at [1079, 457] on span "Subir documento" at bounding box center [1063, 454] width 89 height 18
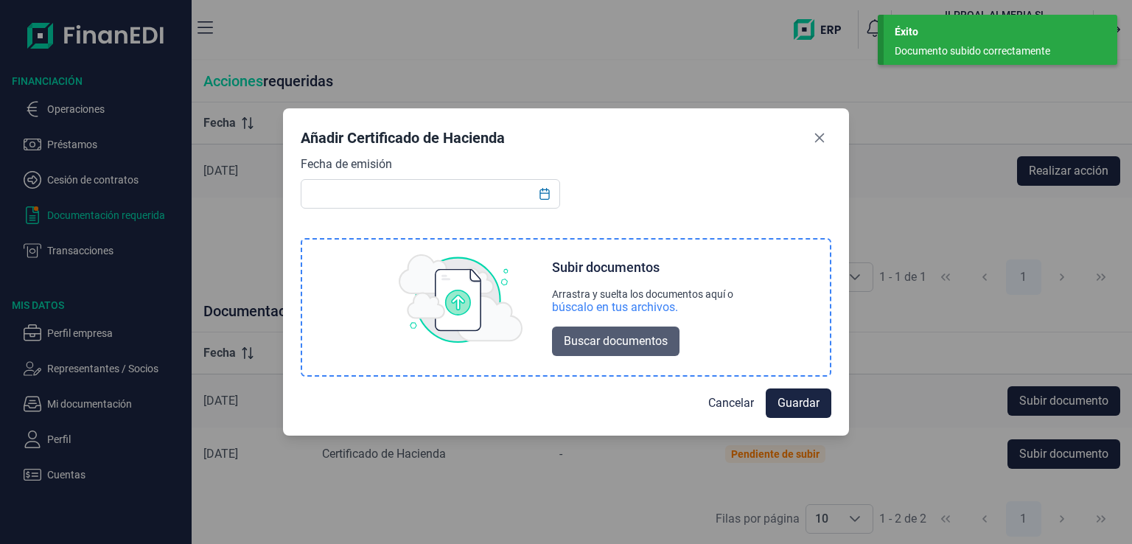
click at [601, 336] on span "Buscar documentos" at bounding box center [616, 341] width 104 height 18
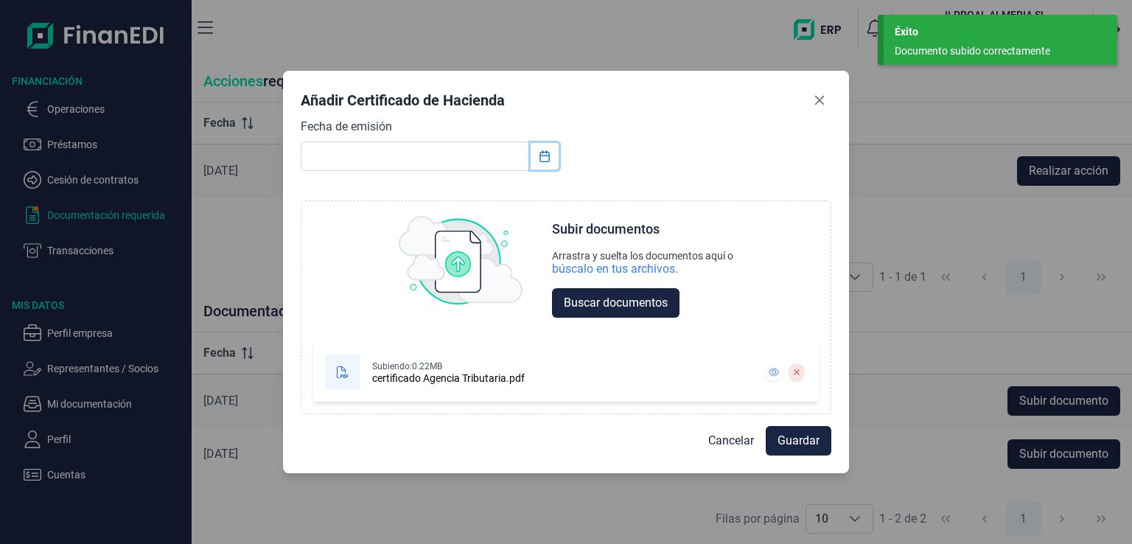
click at [540, 155] on icon "Choose Date" at bounding box center [545, 156] width 10 height 12
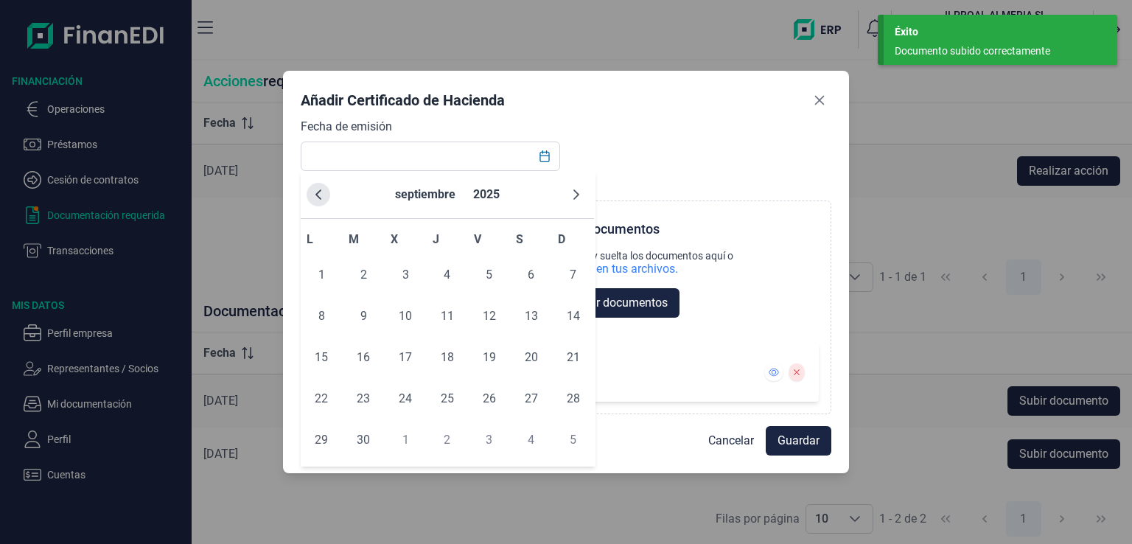
click at [318, 189] on icon "Previous Month" at bounding box center [319, 195] width 12 height 12
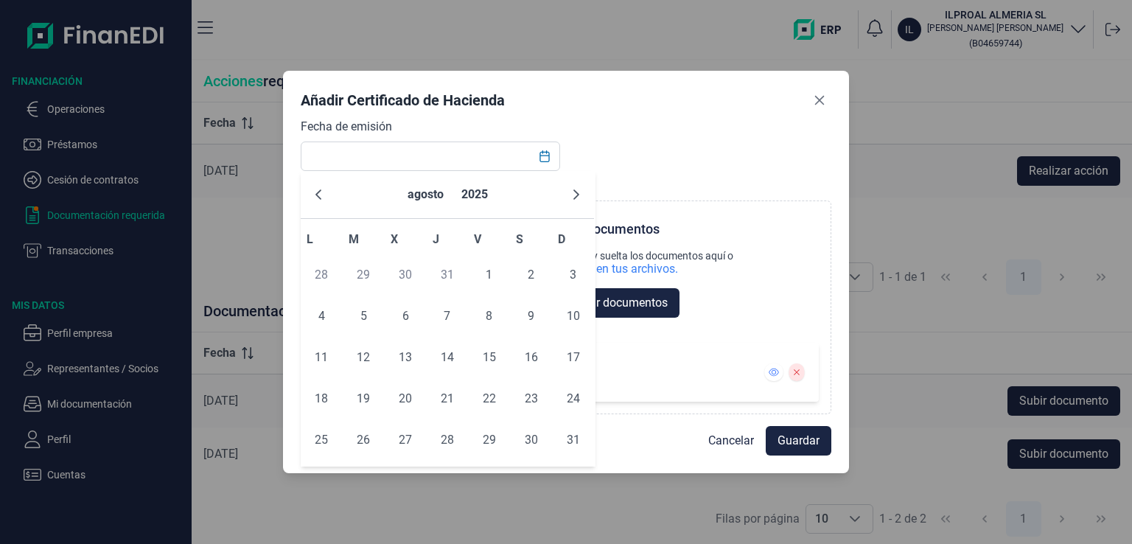
click at [318, 189] on icon "Previous Month" at bounding box center [319, 195] width 12 height 12
click at [452, 402] on span "24" at bounding box center [447, 398] width 29 height 29
type input "[DATE]"
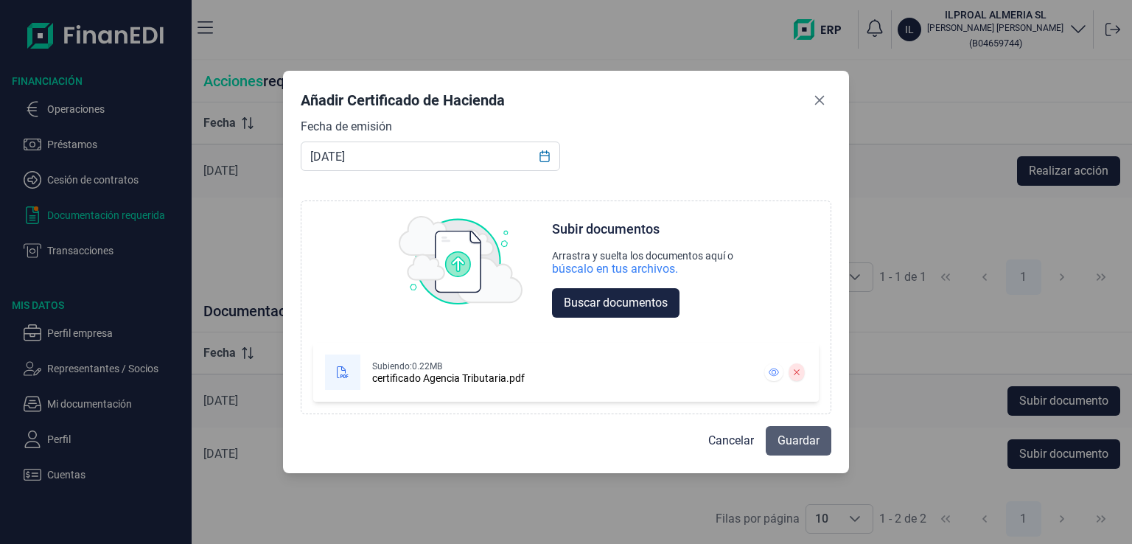
click at [808, 438] on span "Guardar" at bounding box center [799, 441] width 42 height 18
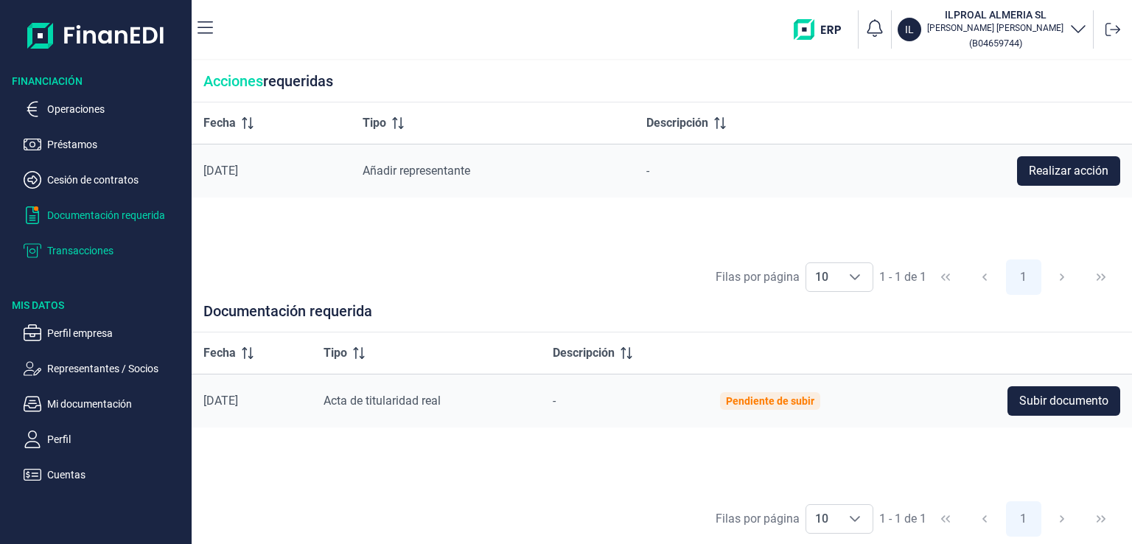
click at [91, 245] on p "Transacciones" at bounding box center [116, 251] width 139 height 18
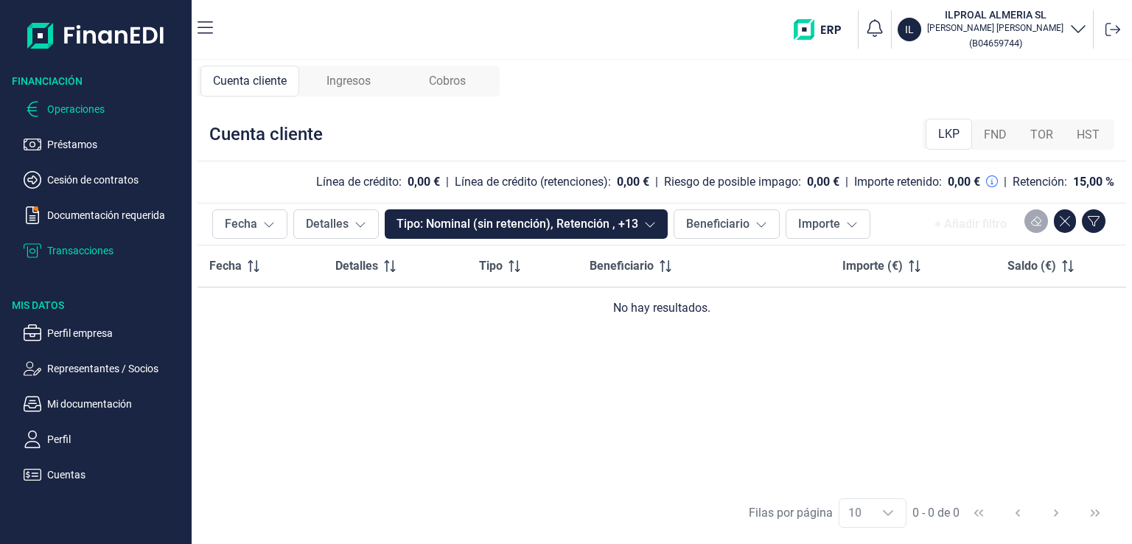
click at [96, 113] on p "Operaciones" at bounding box center [116, 109] width 139 height 18
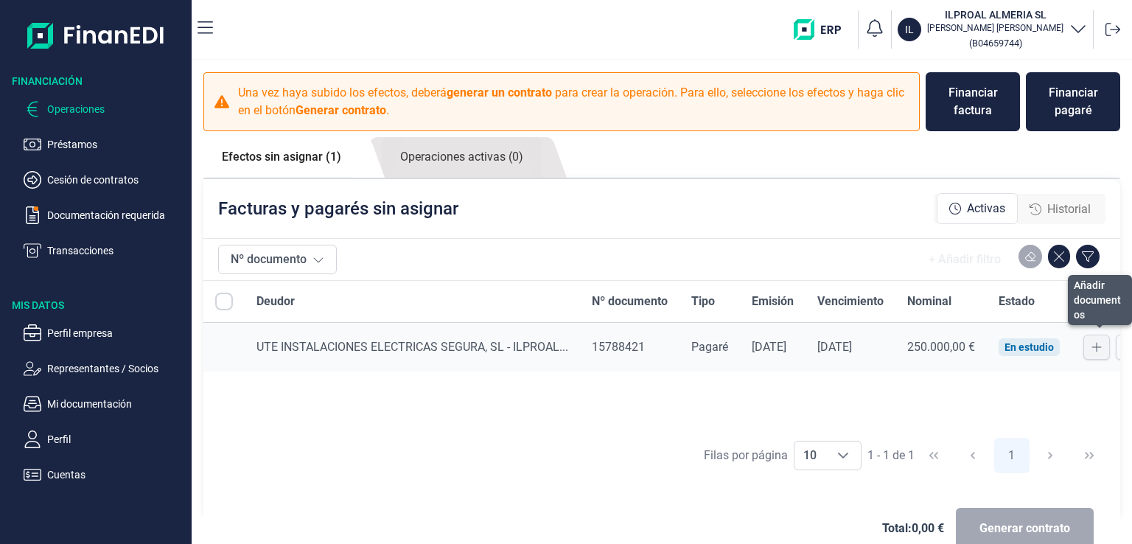
click at [1110, 350] on button at bounding box center [1096, 347] width 27 height 25
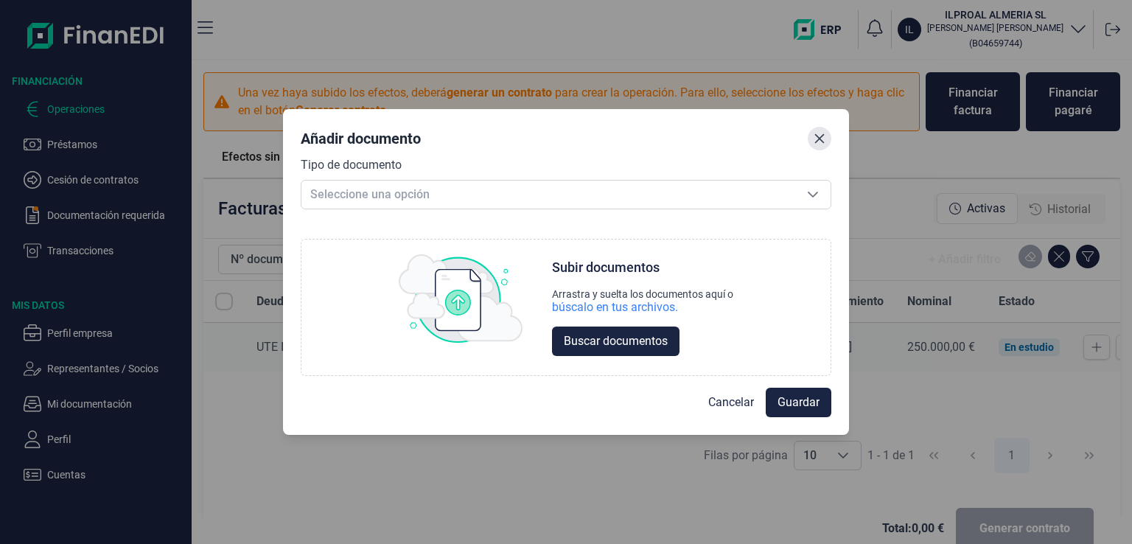
click at [820, 136] on icon "Close" at bounding box center [820, 139] width 10 height 10
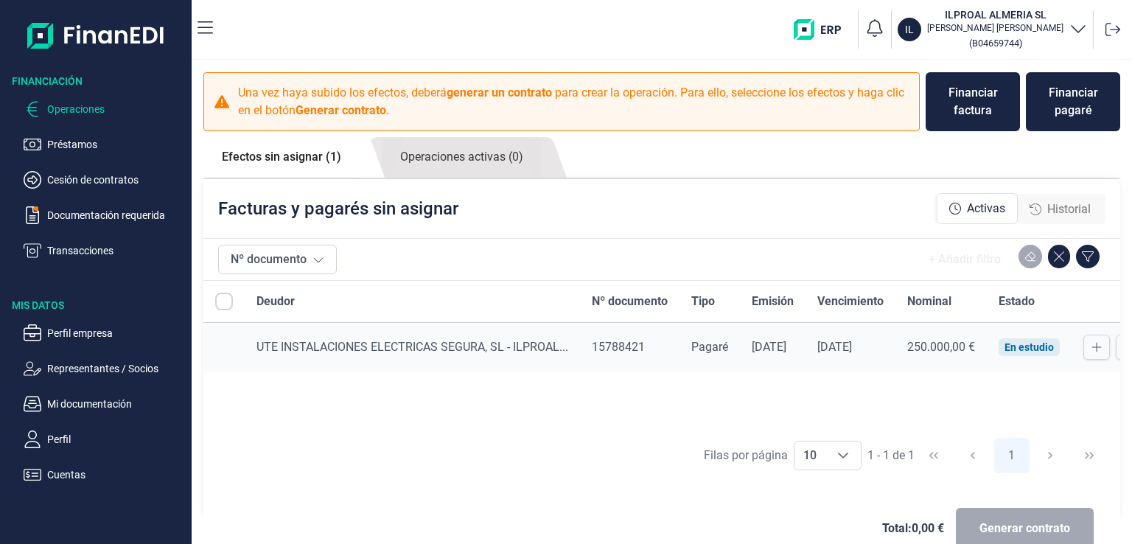
scroll to position [0, 62]
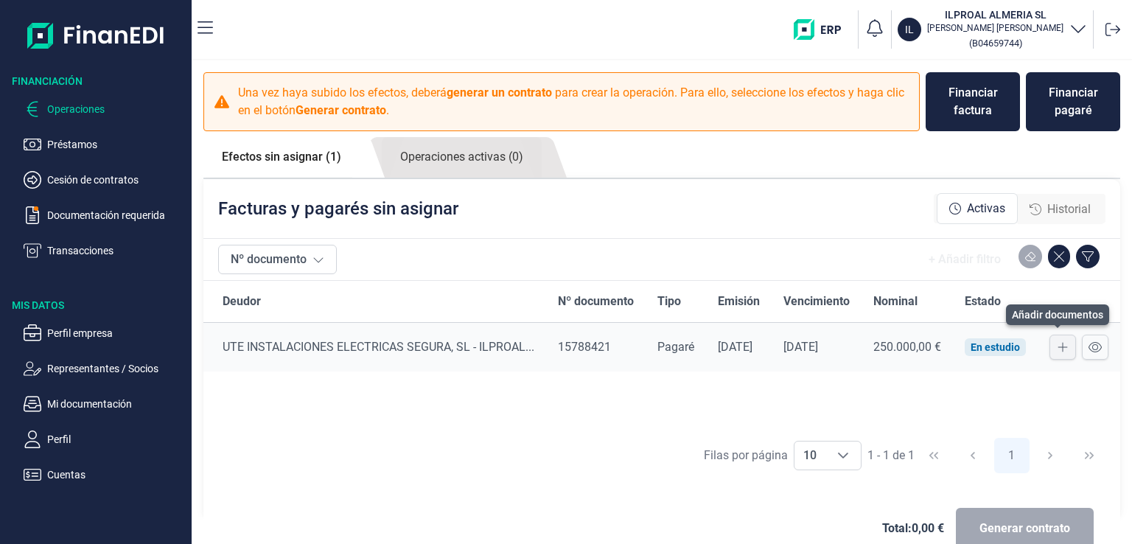
click at [1061, 346] on icon at bounding box center [1063, 348] width 10 height 10
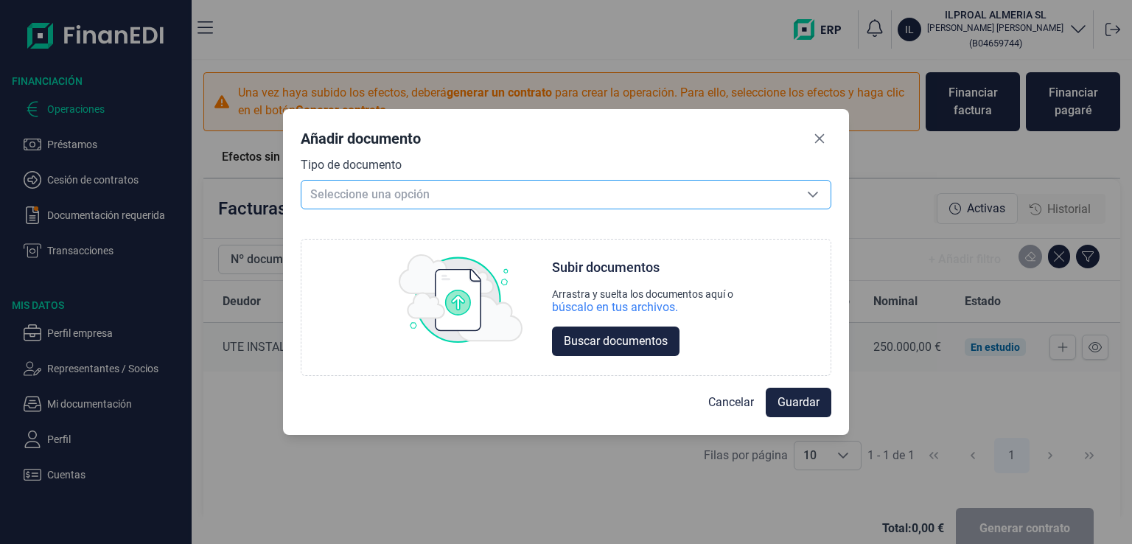
click at [813, 192] on icon "Seleccione una opción" at bounding box center [813, 195] width 12 height 12
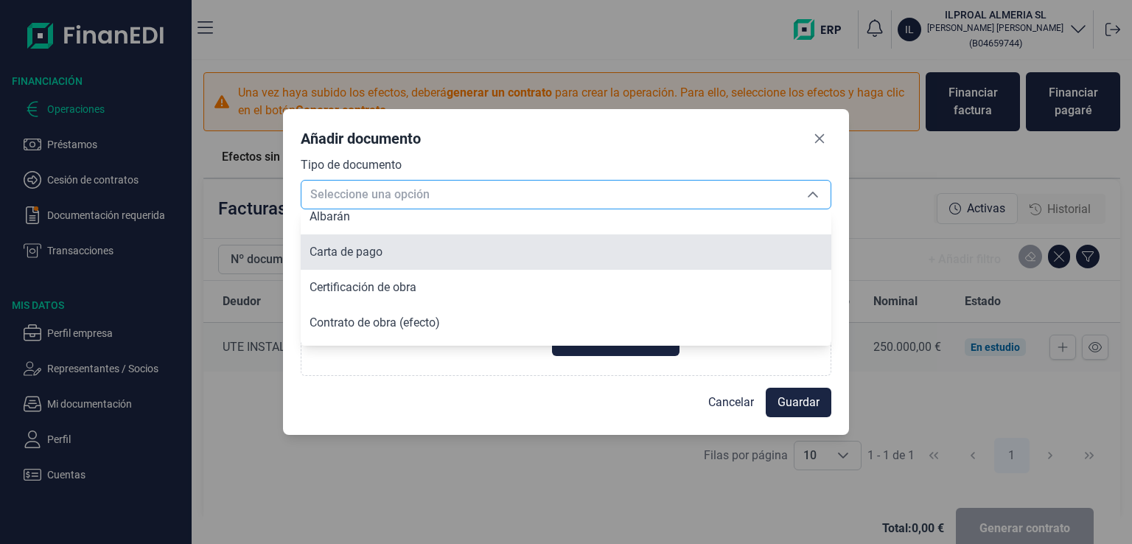
scroll to position [0, 0]
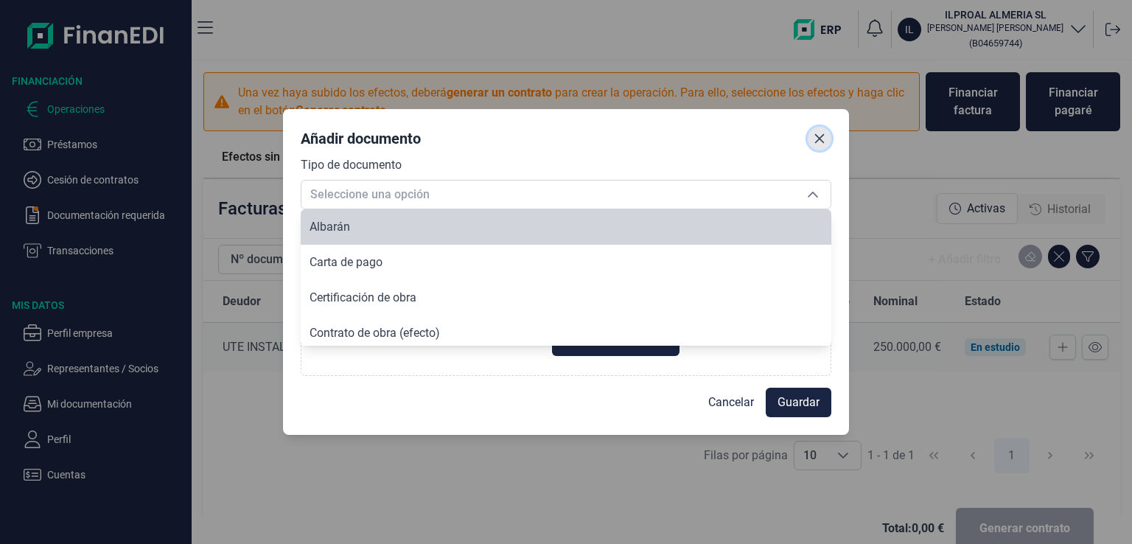
click at [824, 147] on button "Close" at bounding box center [820, 139] width 24 height 24
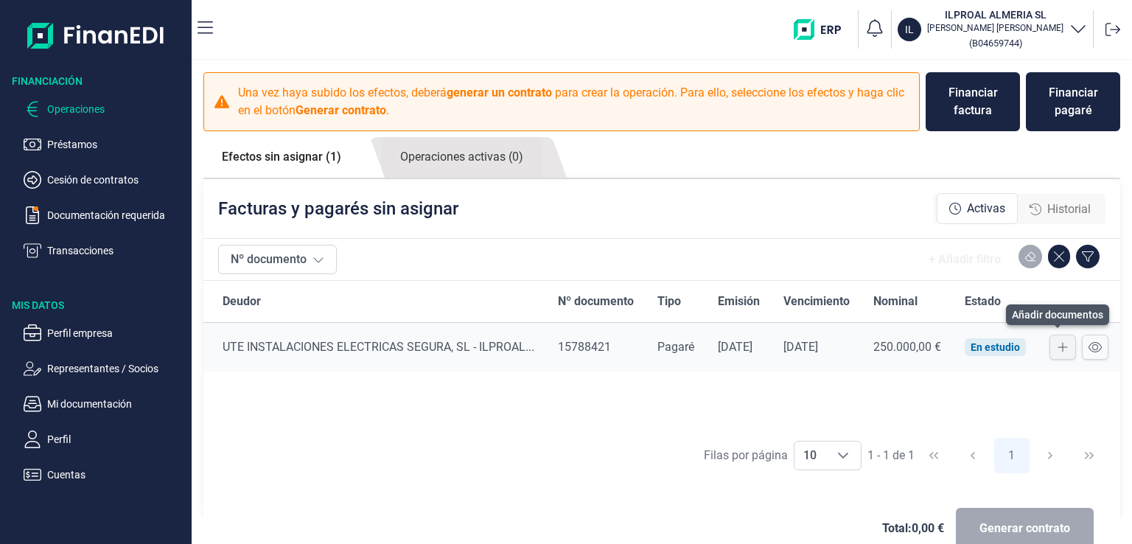
click at [1058, 352] on icon at bounding box center [1063, 347] width 10 height 12
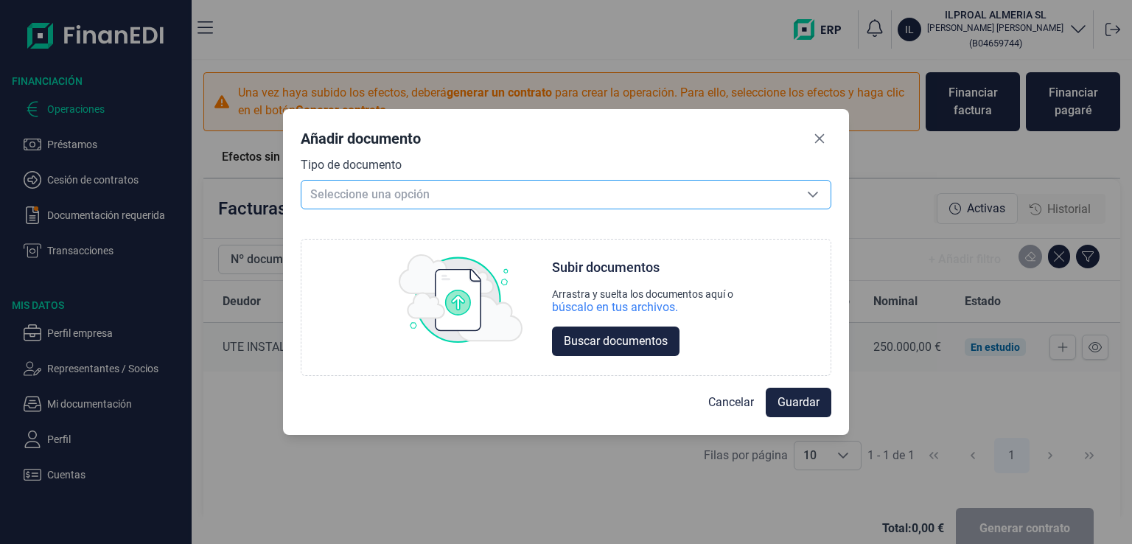
click at [817, 194] on icon "Seleccione una opción" at bounding box center [813, 195] width 12 height 12
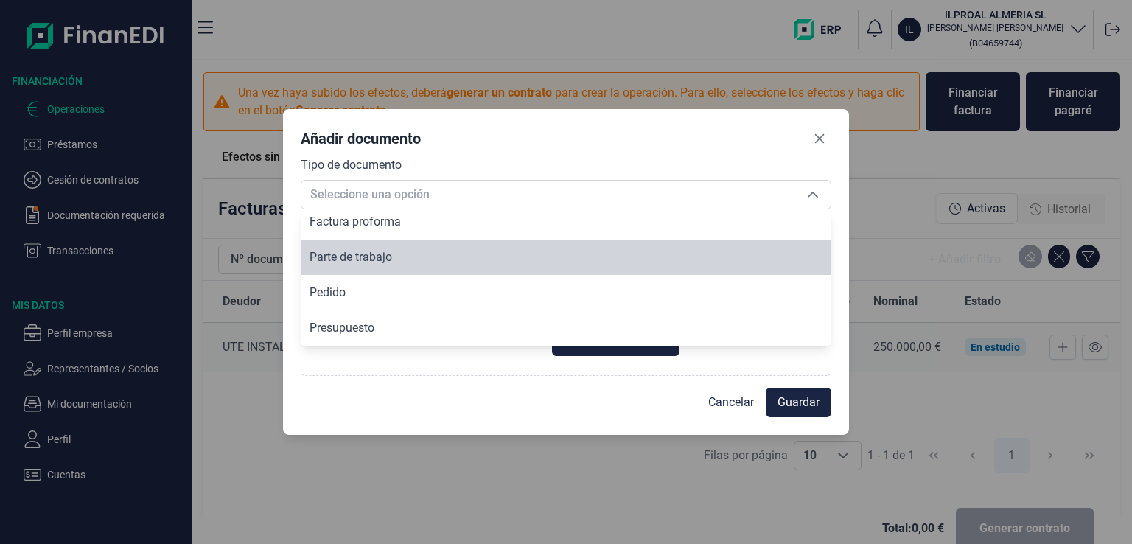
scroll to position [177, 0]
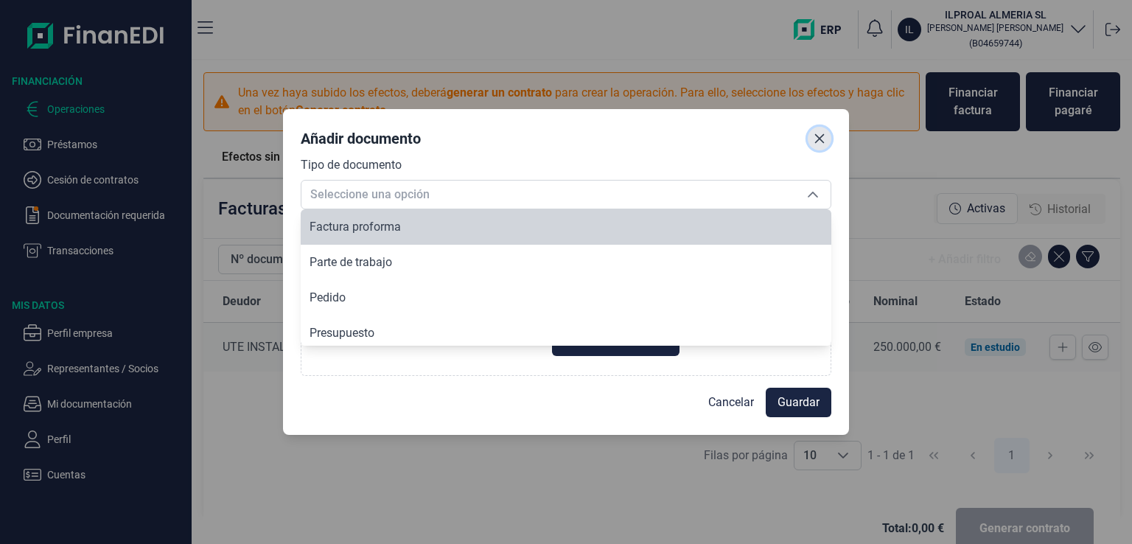
click at [812, 139] on button "Close" at bounding box center [820, 139] width 24 height 24
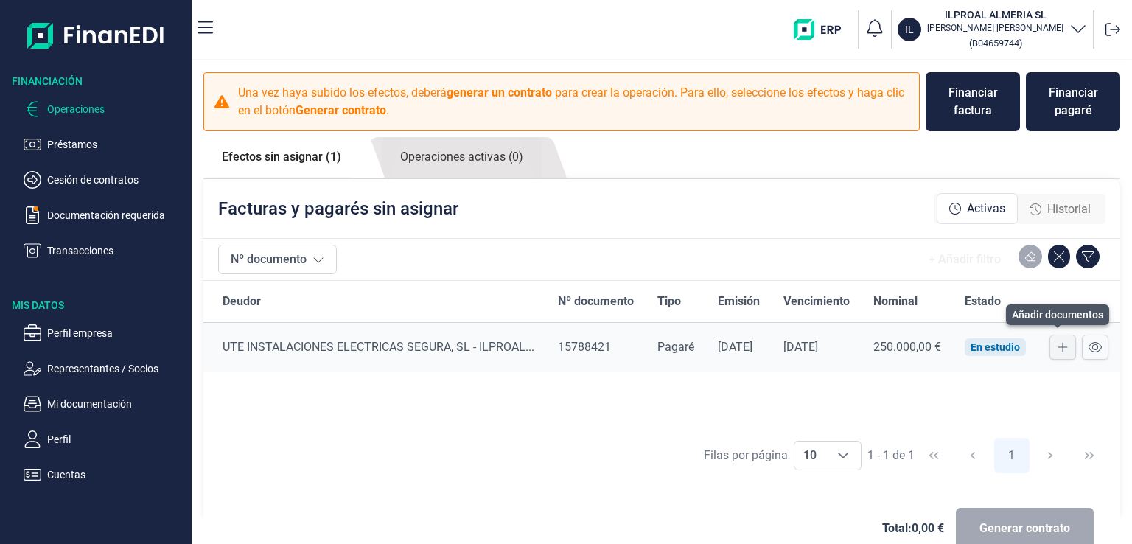
click at [1058, 349] on icon at bounding box center [1063, 347] width 10 height 12
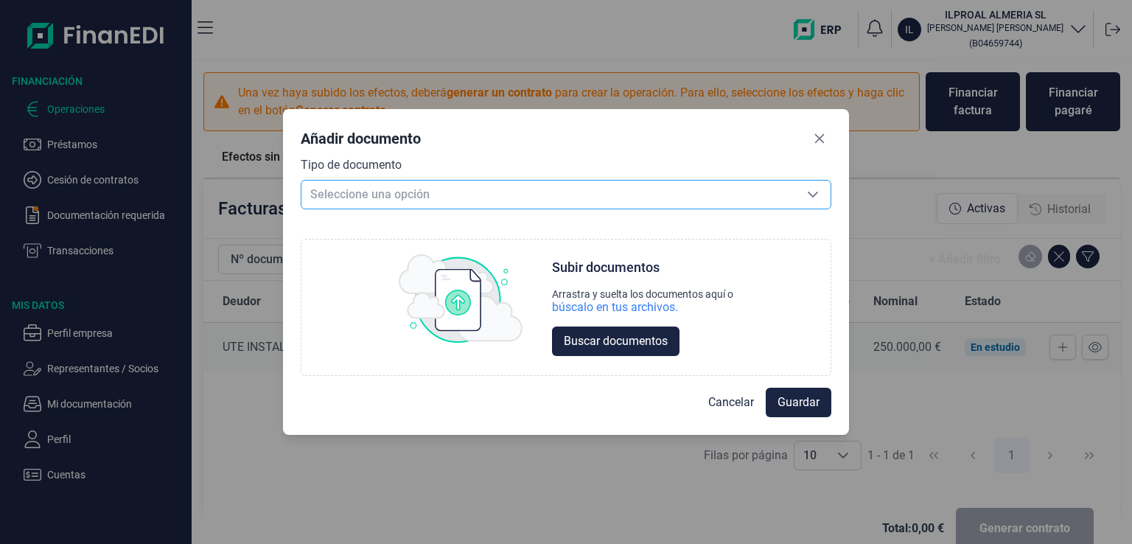
click at [811, 195] on icon "Seleccione una opción" at bounding box center [813, 195] width 10 height 6
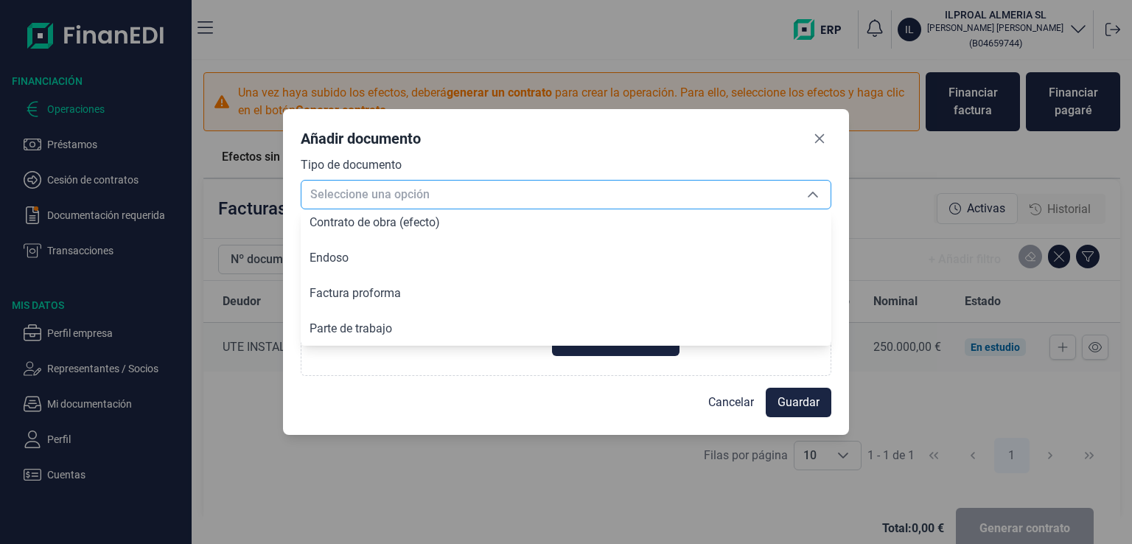
scroll to position [182, 0]
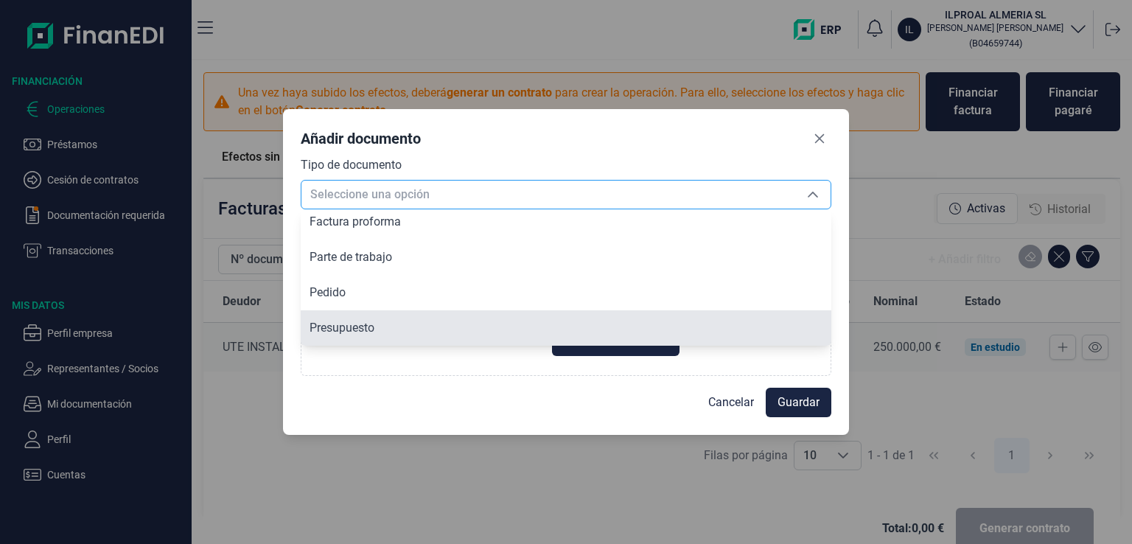
click at [357, 329] on span "Presupuesto" at bounding box center [342, 328] width 65 height 14
type input "Presupuesto"
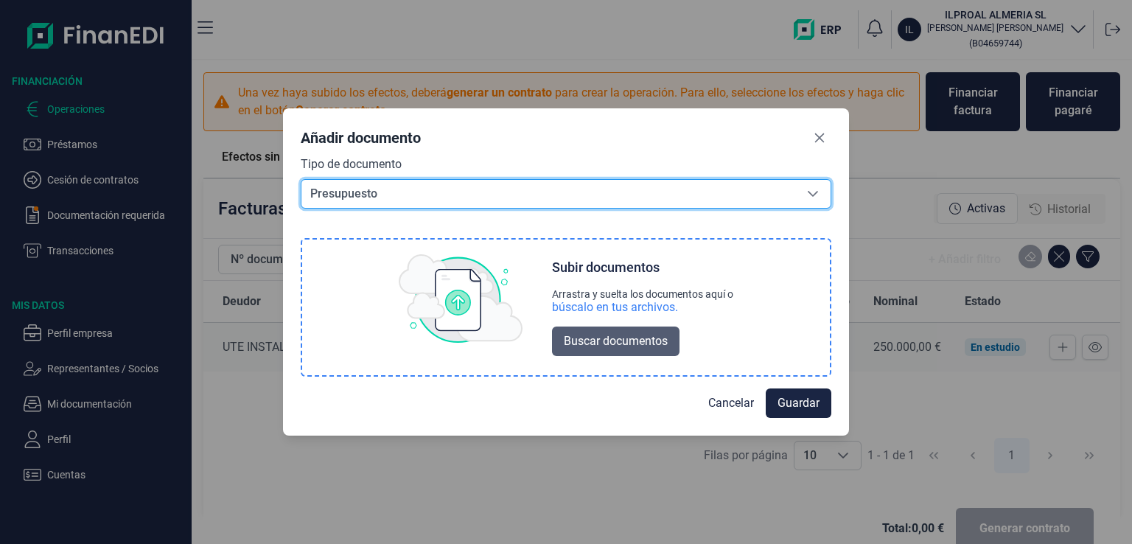
click at [604, 343] on span "Buscar documentos" at bounding box center [616, 341] width 104 height 18
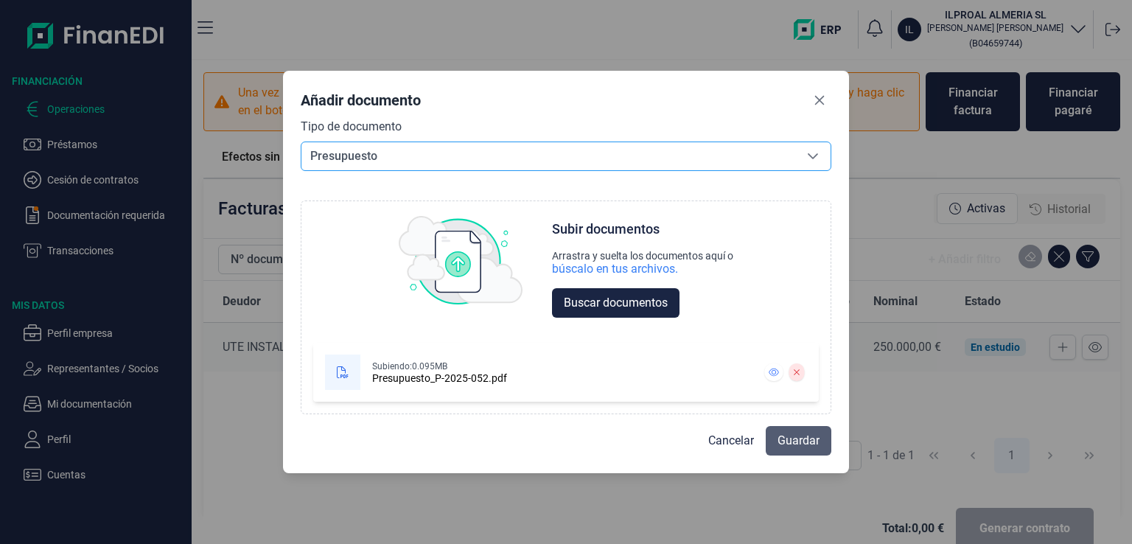
click at [802, 440] on span "Guardar" at bounding box center [799, 441] width 42 height 18
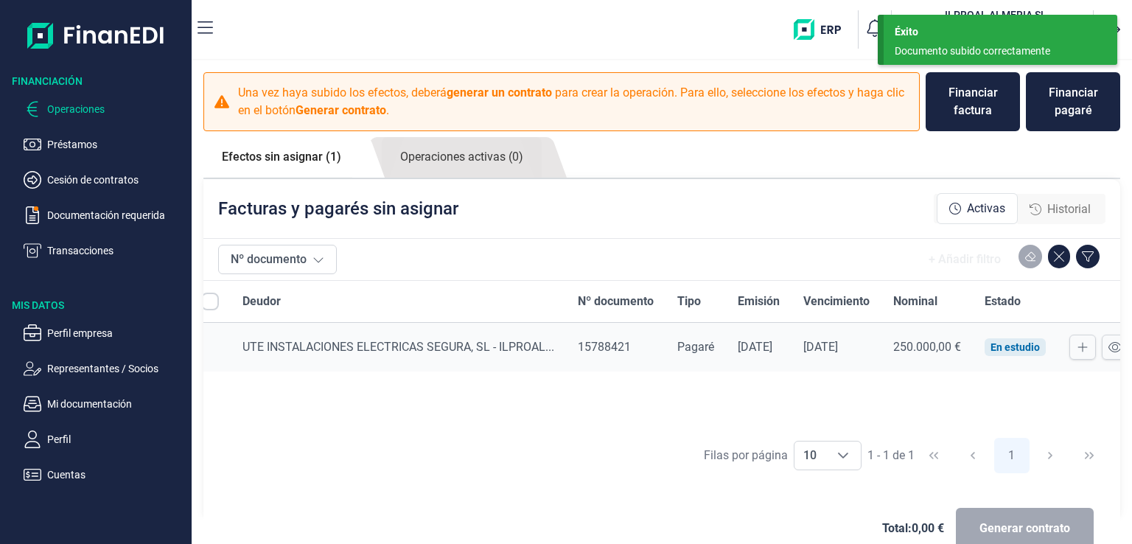
scroll to position [0, 0]
click at [222, 301] on input "All items unselected" at bounding box center [224, 302] width 18 height 18
checkbox input "false"
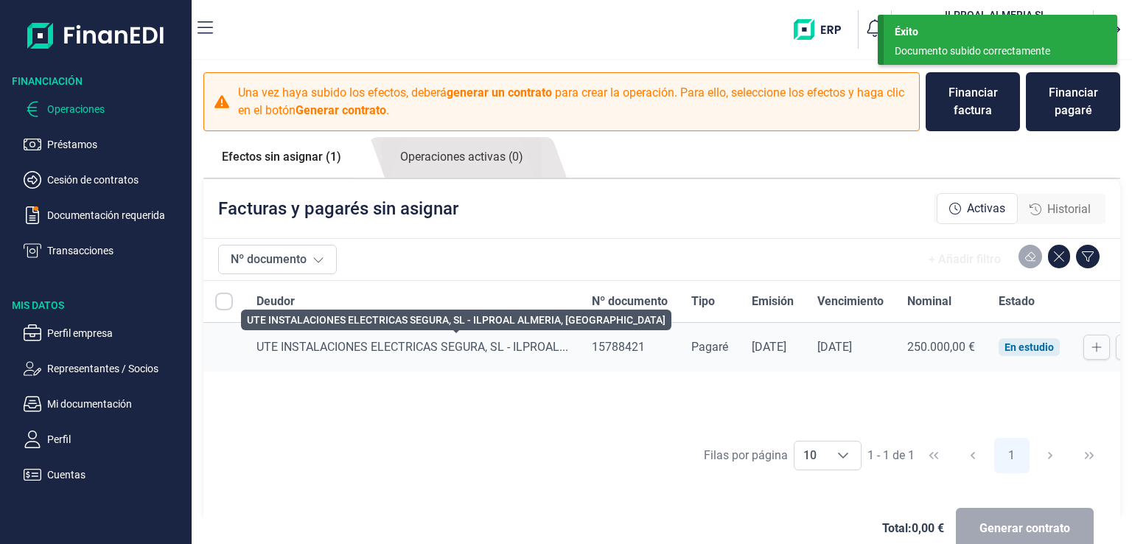
click at [346, 343] on span "UTE INSTALACIONES ELECTRICAS SEGURA, SL - ILPROAL..." at bounding box center [413, 347] width 312 height 14
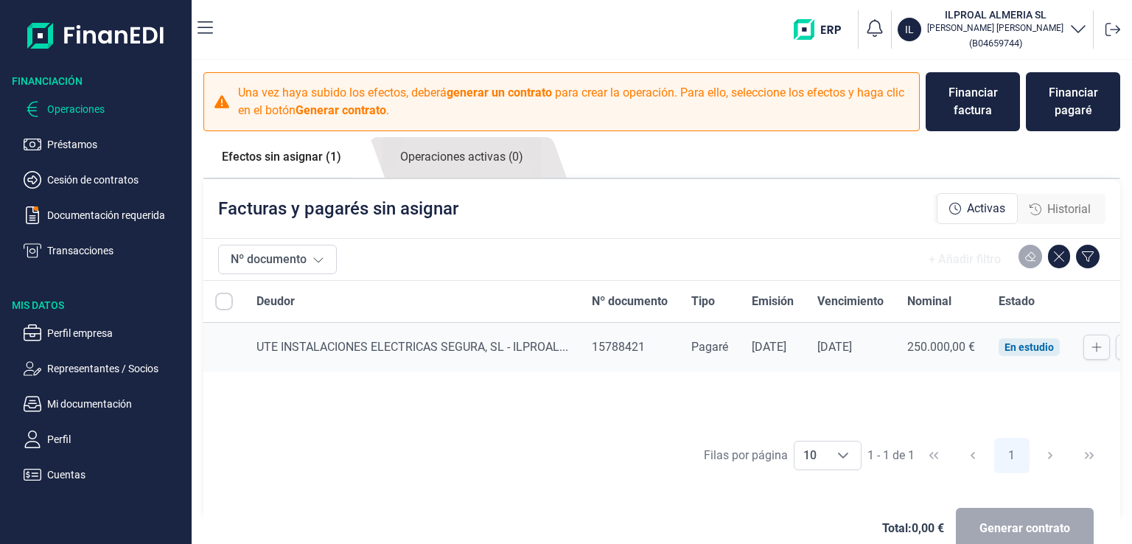
click at [1052, 528] on div "Generar contrato" at bounding box center [1025, 528] width 138 height 41
click at [542, 498] on div "Total: 0,00 € Generar contrato" at bounding box center [661, 528] width 893 height 71
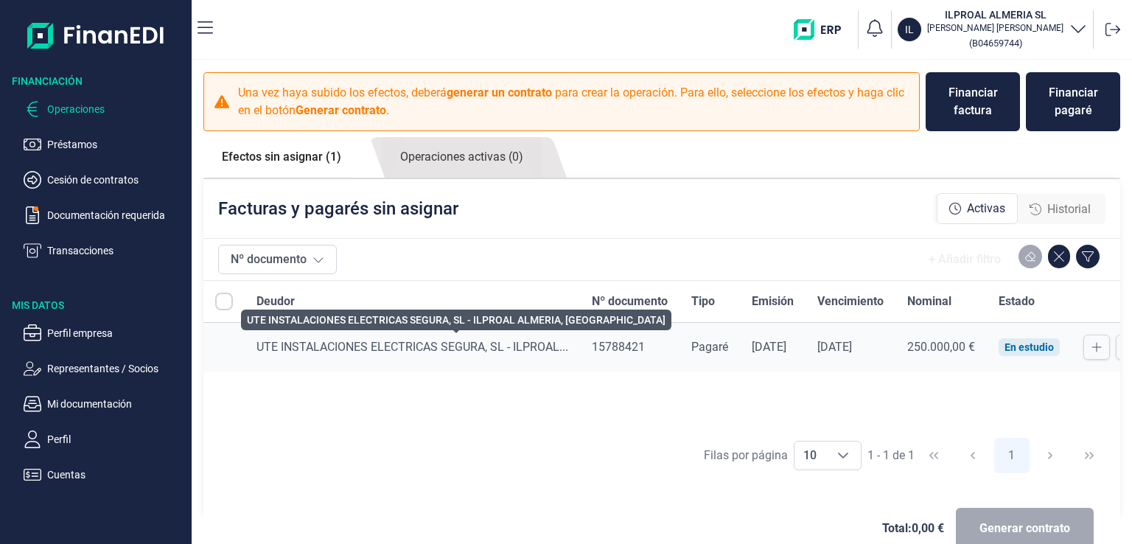
click at [431, 347] on span "UTE INSTALACIONES ELECTRICAS SEGURA, SL - ILPROAL..." at bounding box center [413, 347] width 312 height 14
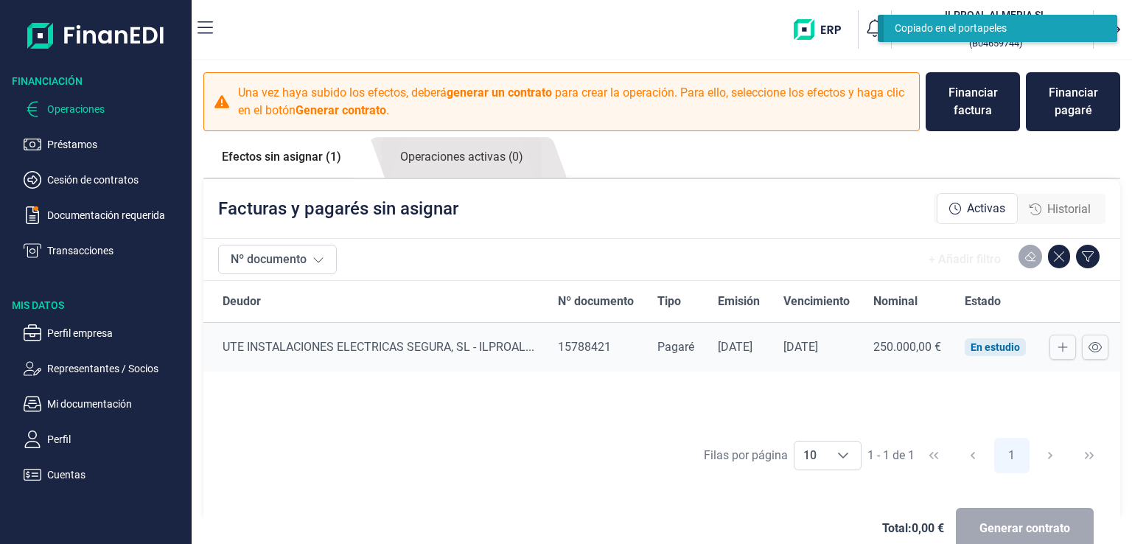
scroll to position [0, 62]
click at [1094, 344] on icon at bounding box center [1095, 347] width 13 height 12
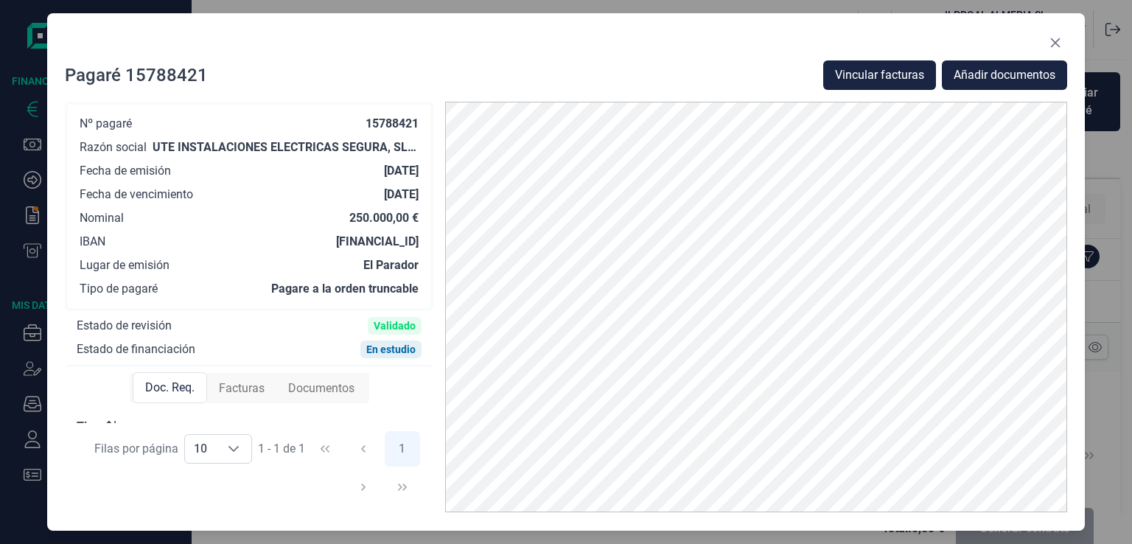
scroll to position [74, 0]
click at [1054, 46] on icon "Close" at bounding box center [1056, 43] width 12 height 12
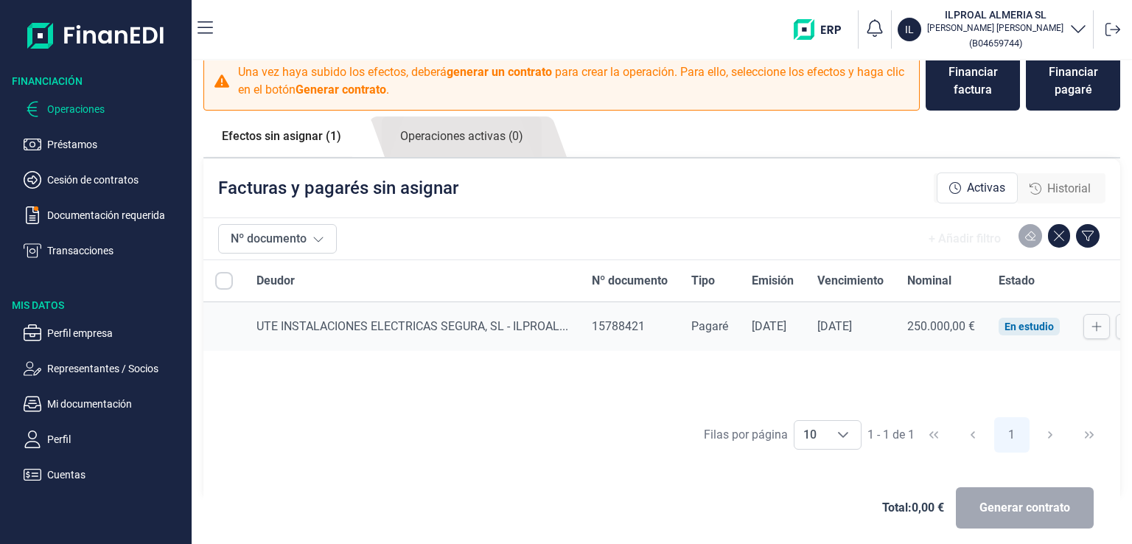
scroll to position [32, 0]
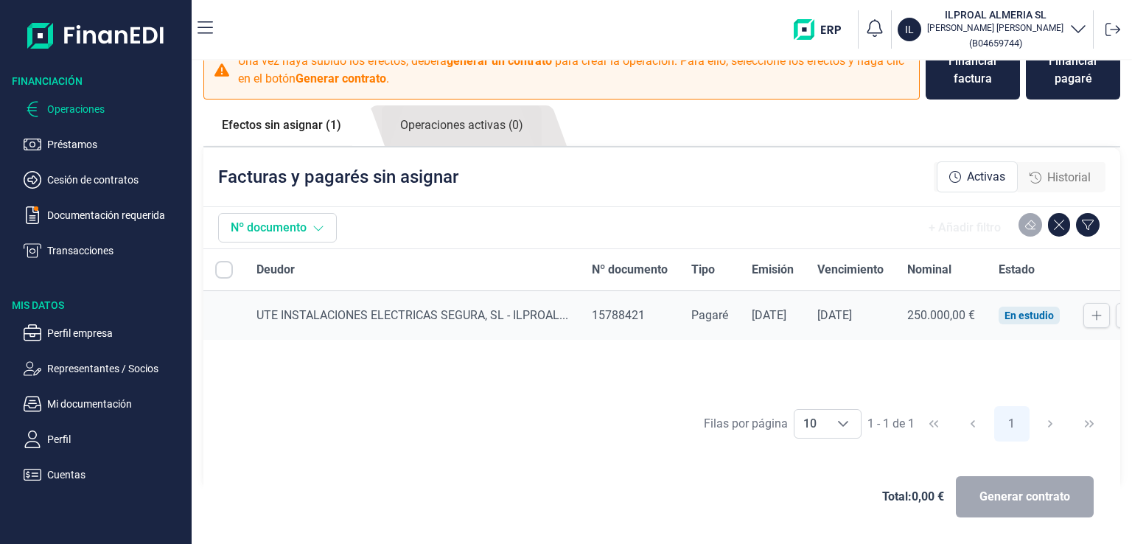
click at [315, 226] on icon at bounding box center [319, 228] width 10 height 5
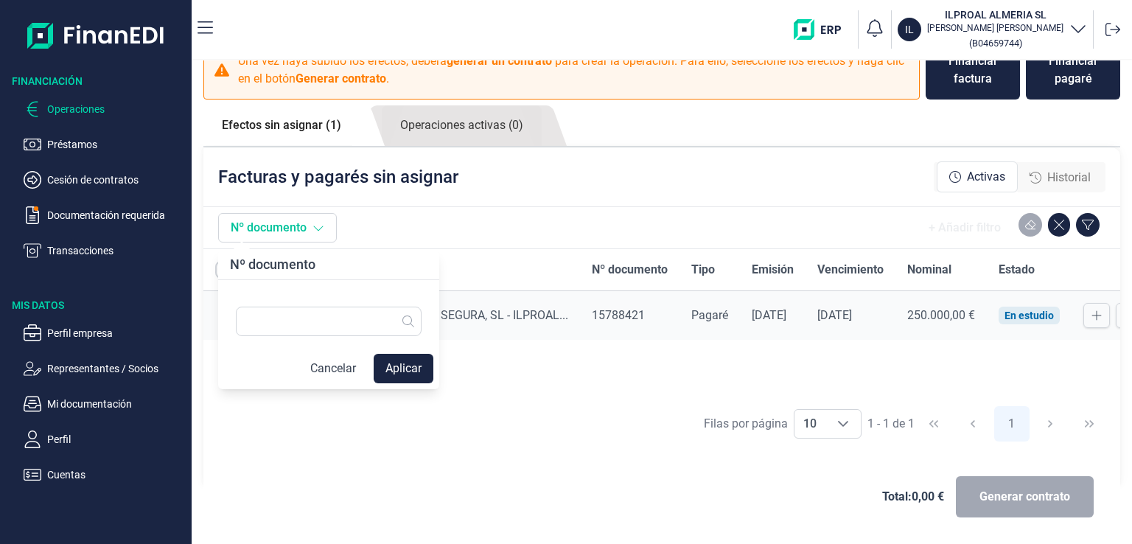
click at [315, 226] on icon at bounding box center [319, 228] width 10 height 5
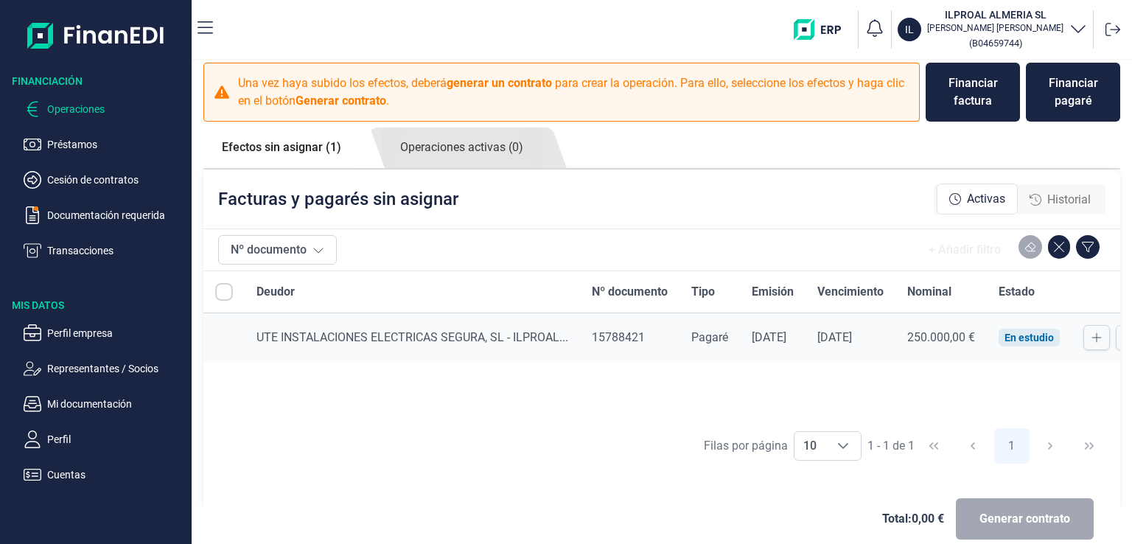
scroll to position [0, 0]
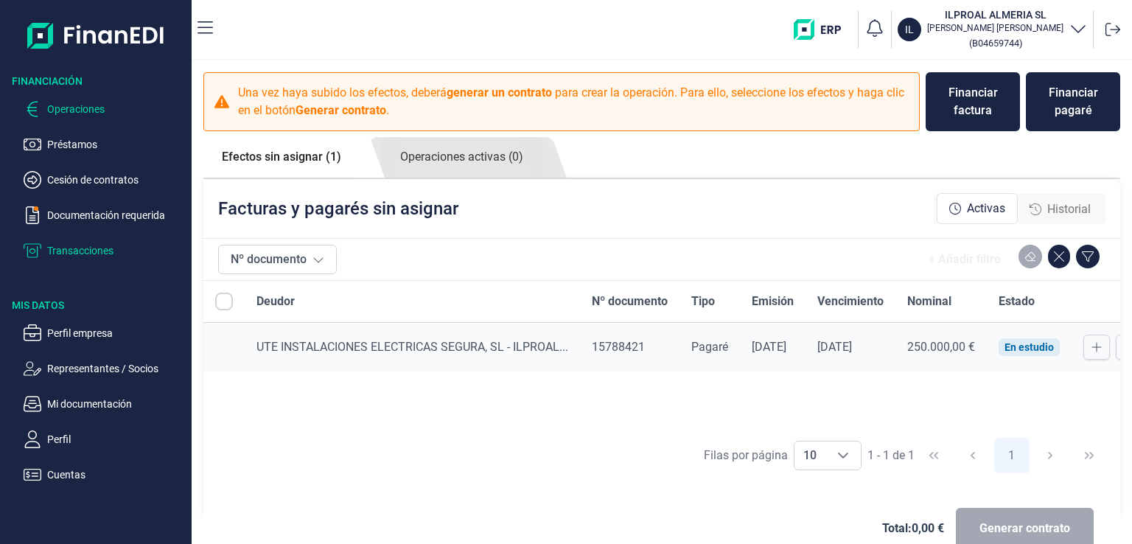
click at [91, 251] on p "Transacciones" at bounding box center [116, 251] width 139 height 18
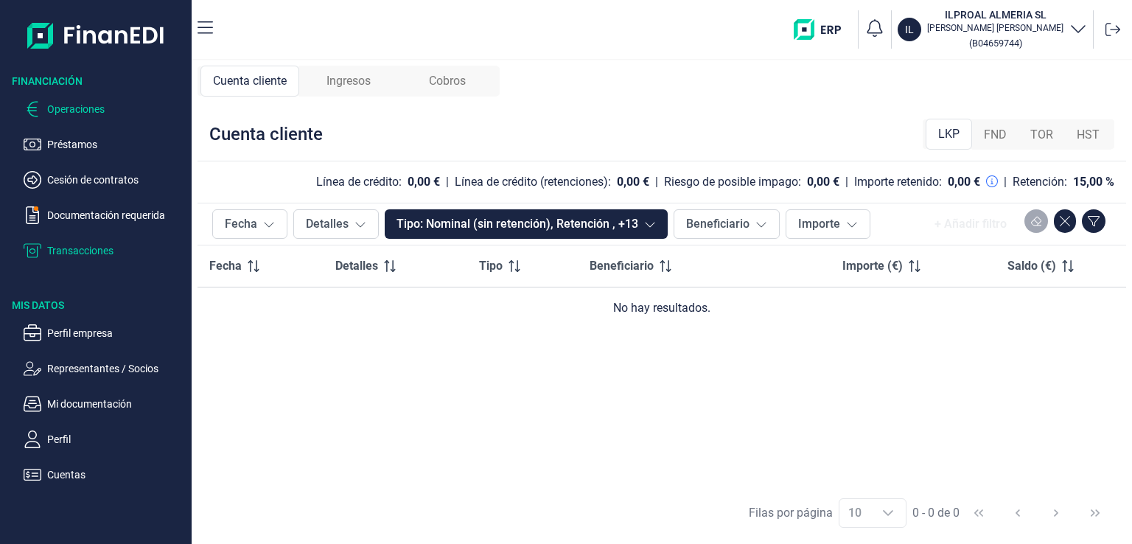
click at [86, 107] on p "Operaciones" at bounding box center [116, 109] width 139 height 18
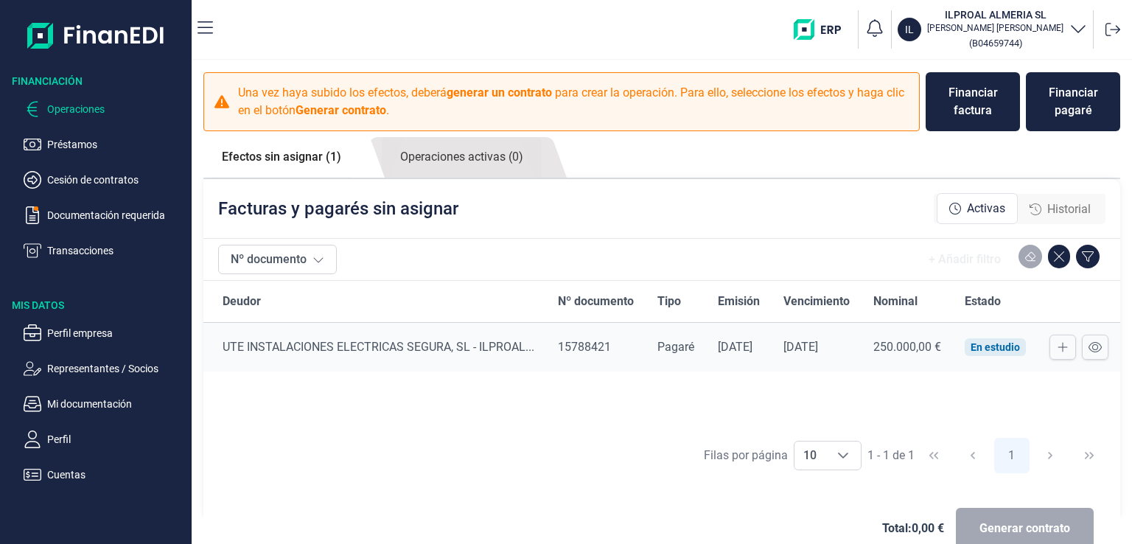
scroll to position [0, 62]
click at [1058, 348] on icon at bounding box center [1063, 347] width 10 height 12
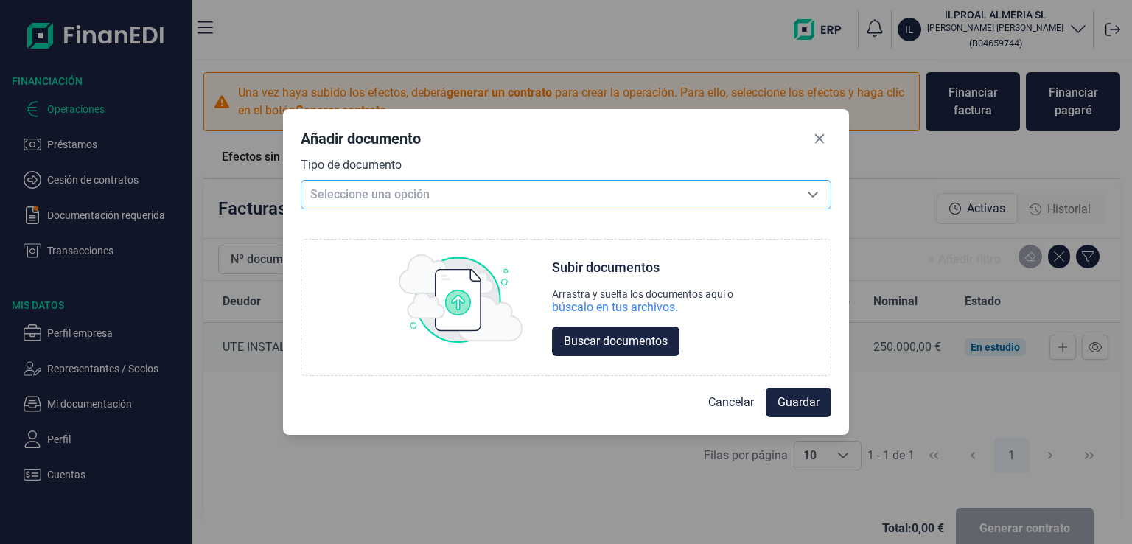
click at [815, 195] on icon "Seleccione una opción" at bounding box center [813, 195] width 12 height 12
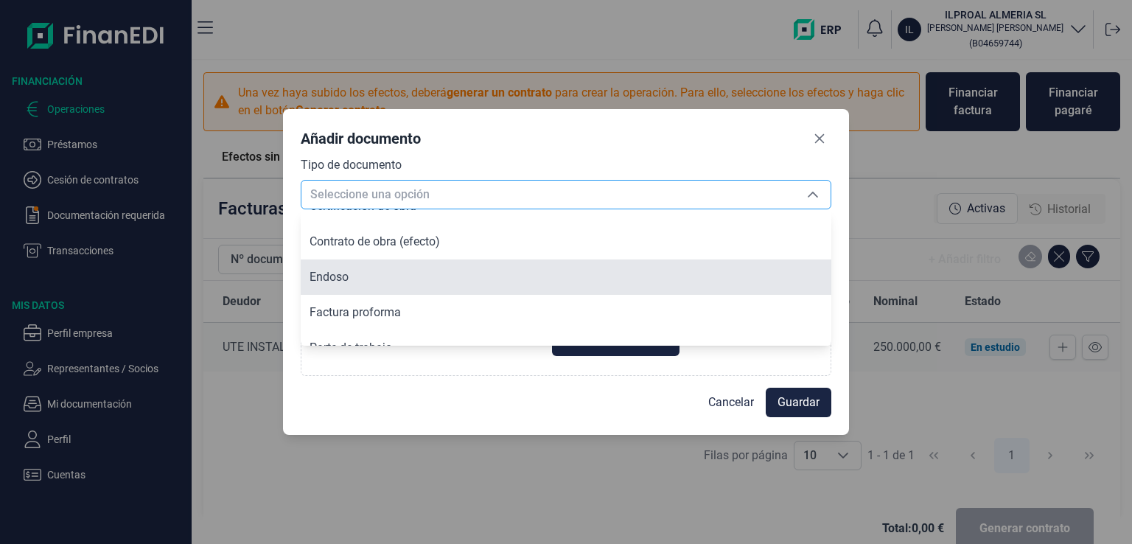
scroll to position [108, 0]
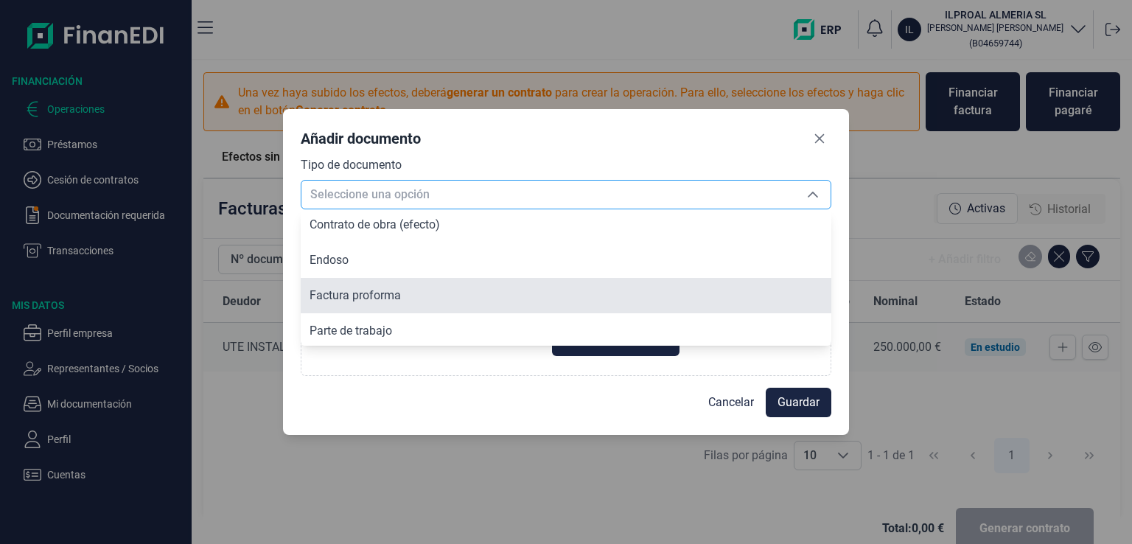
click at [424, 293] on li "Factura proforma" at bounding box center [566, 295] width 531 height 35
type input "Factura proforma"
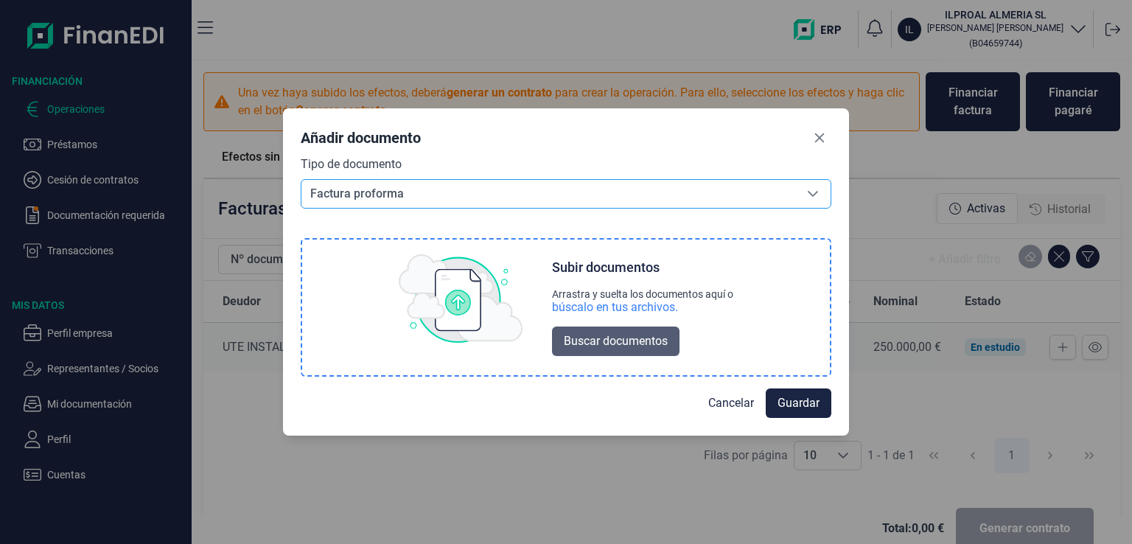
click at [637, 341] on span "Buscar documentos" at bounding box center [616, 341] width 104 height 18
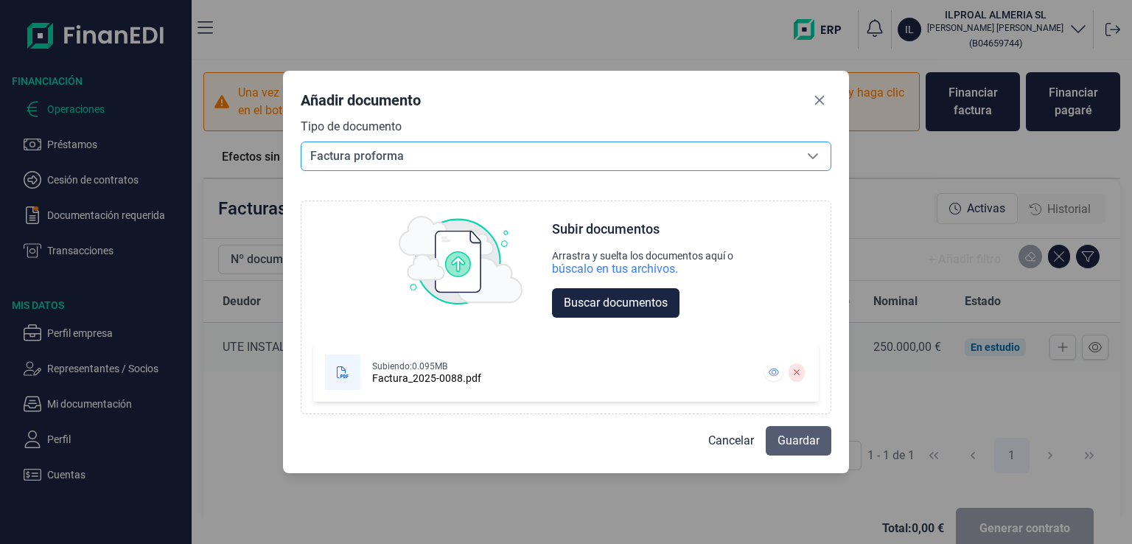
click at [806, 436] on span "Guardar" at bounding box center [799, 441] width 42 height 18
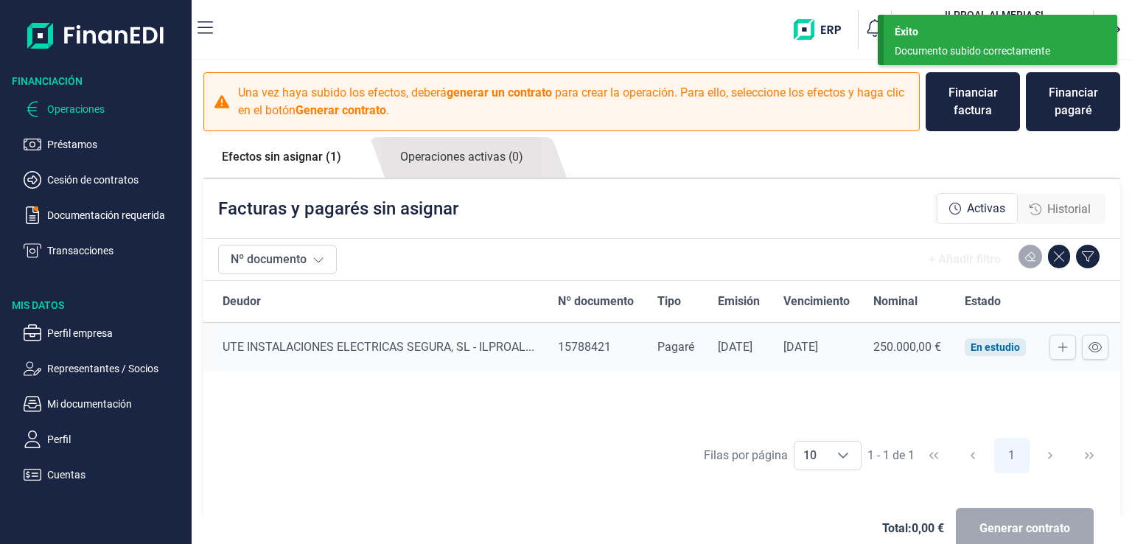
scroll to position [0, 0]
